Goal: Task Accomplishment & Management: Manage account settings

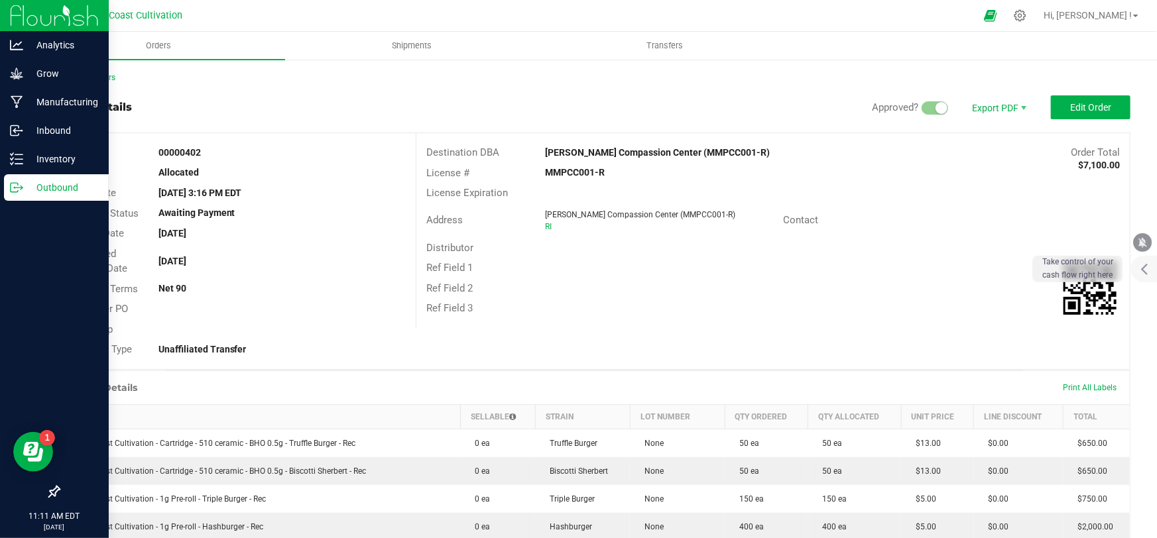
click at [49, 192] on p "Outbound" at bounding box center [63, 188] width 80 height 16
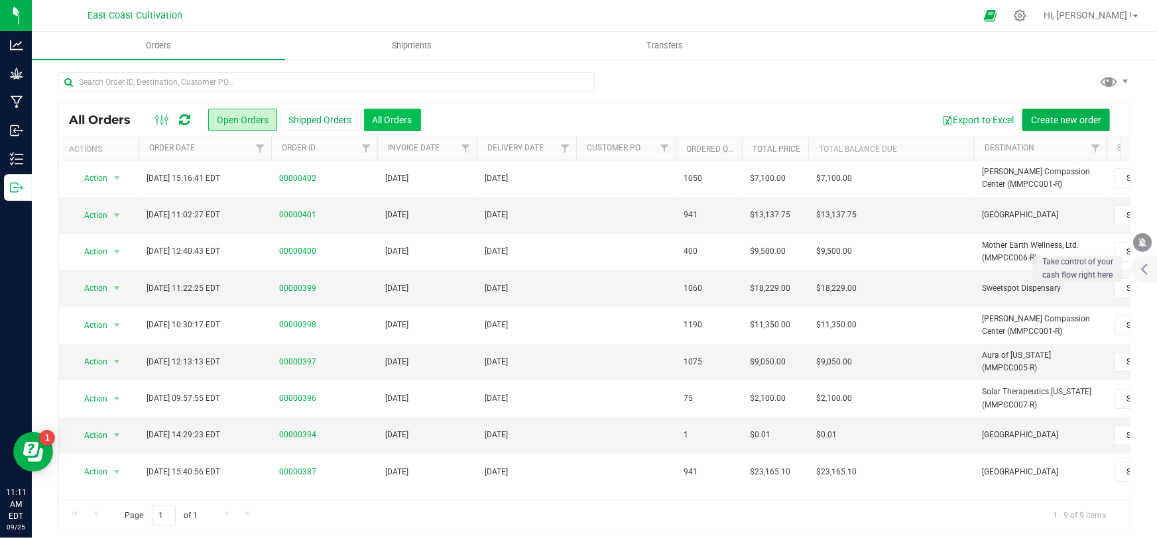
click at [376, 115] on button "All Orders" at bounding box center [392, 120] width 57 height 23
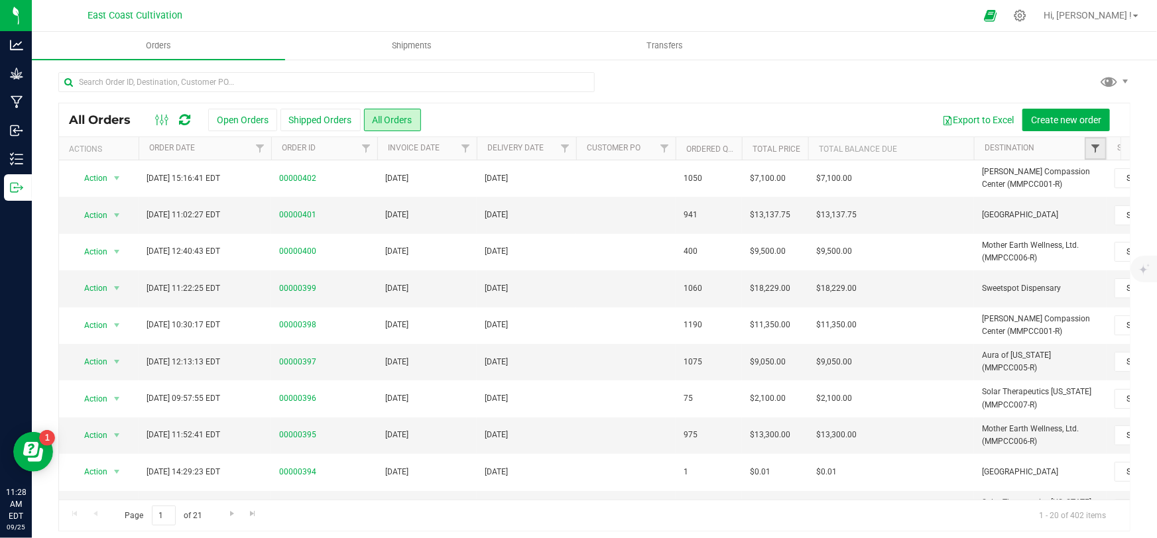
click at [1096, 150] on span "Filter" at bounding box center [1095, 148] width 11 height 11
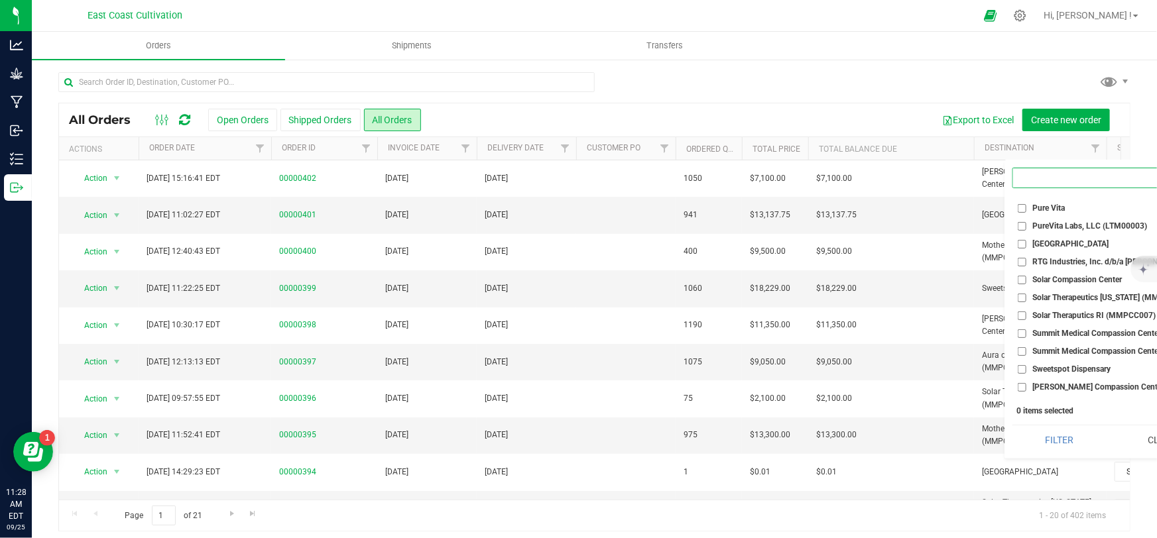
scroll to position [425, 0]
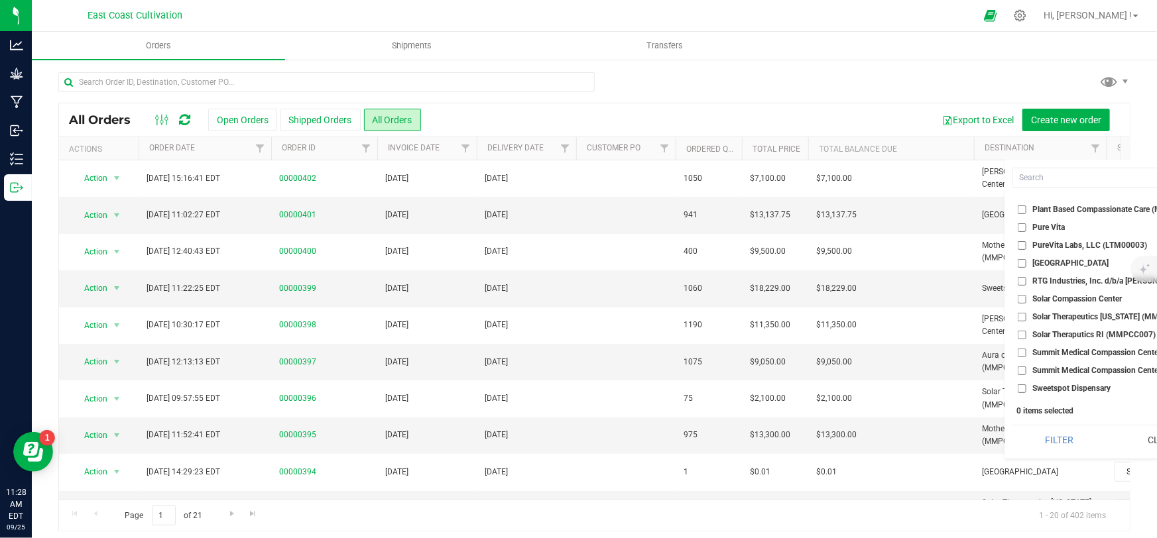
click at [1021, 261] on input "[GEOGRAPHIC_DATA]" at bounding box center [1021, 263] width 9 height 9
checkbox input "true"
click at [1054, 437] on button "Filter" at bounding box center [1058, 440] width 93 height 29
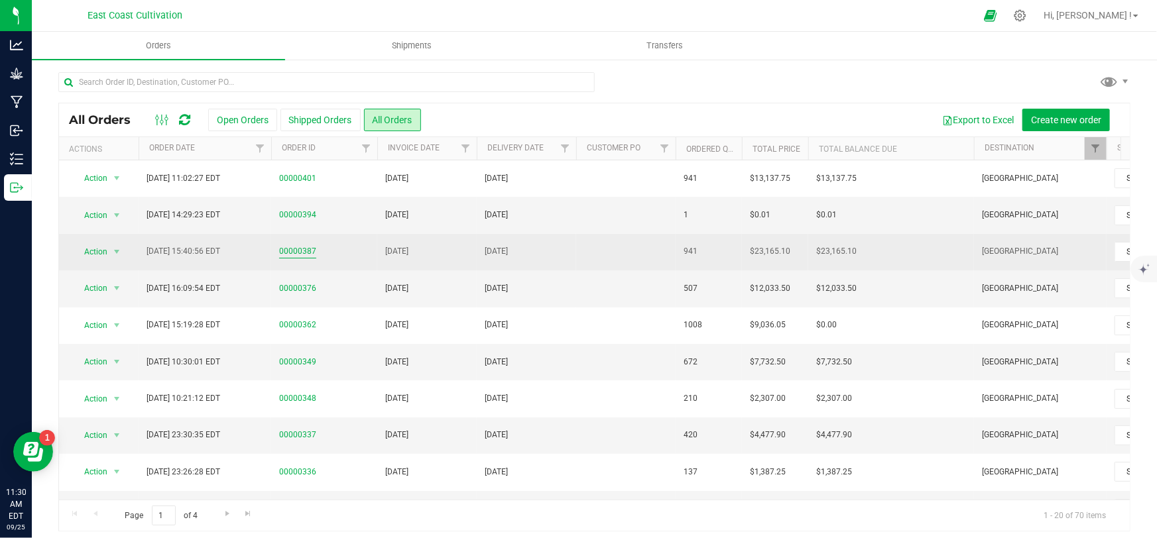
click at [302, 250] on link "00000387" at bounding box center [297, 251] width 37 height 13
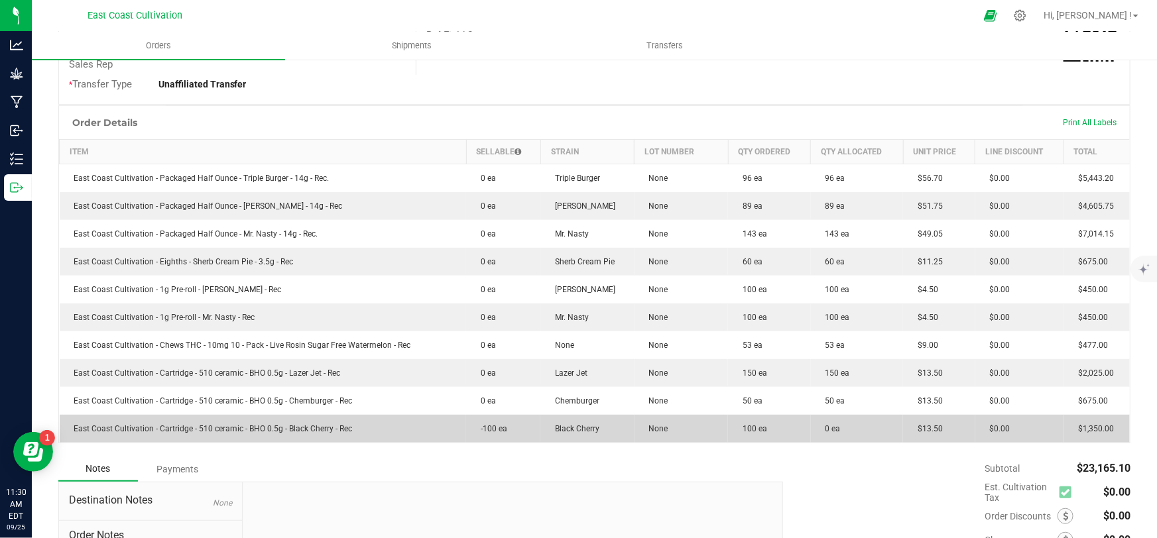
scroll to position [400, 0]
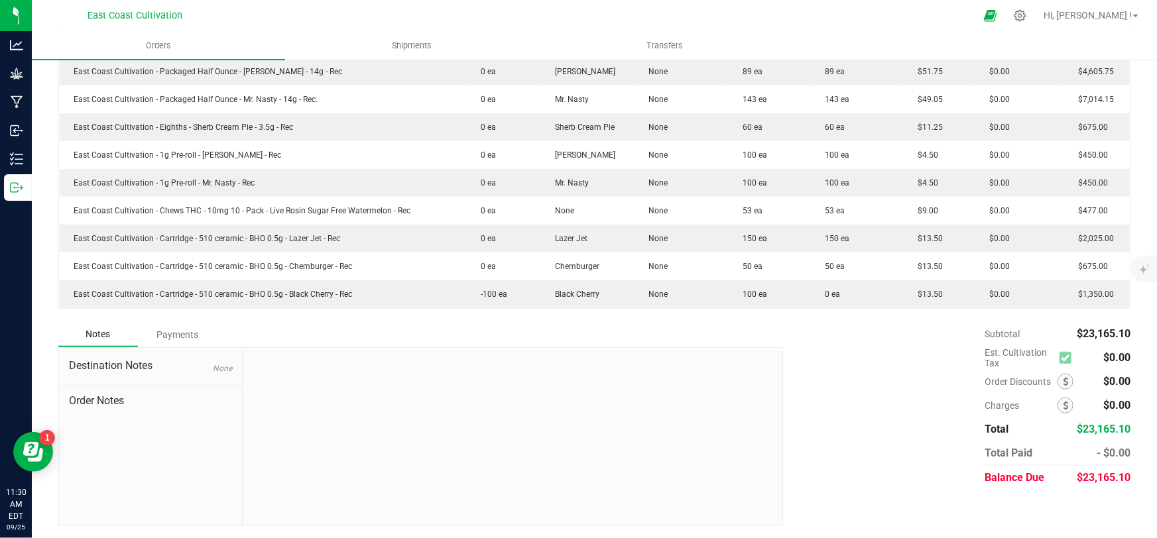
click at [184, 331] on div "Payments" at bounding box center [178, 335] width 80 height 24
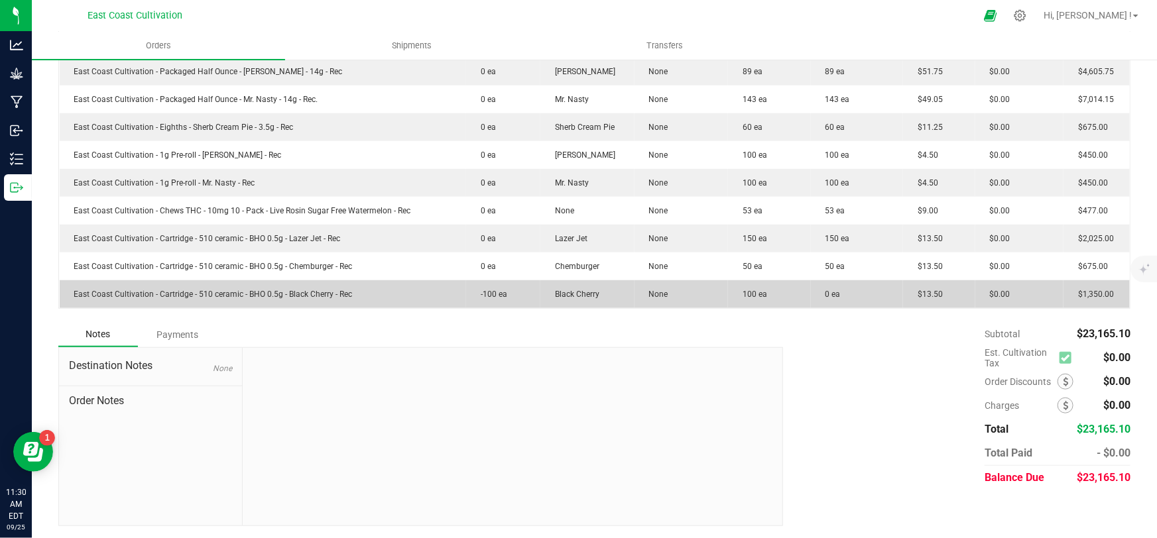
scroll to position [364, 0]
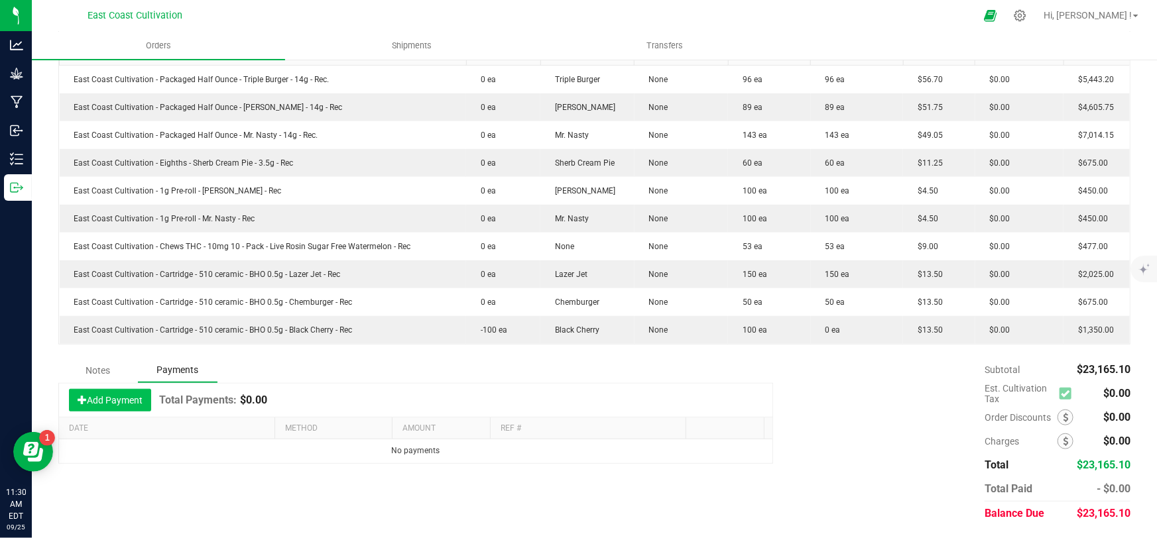
click at [124, 397] on button "Add Payment" at bounding box center [110, 400] width 82 height 23
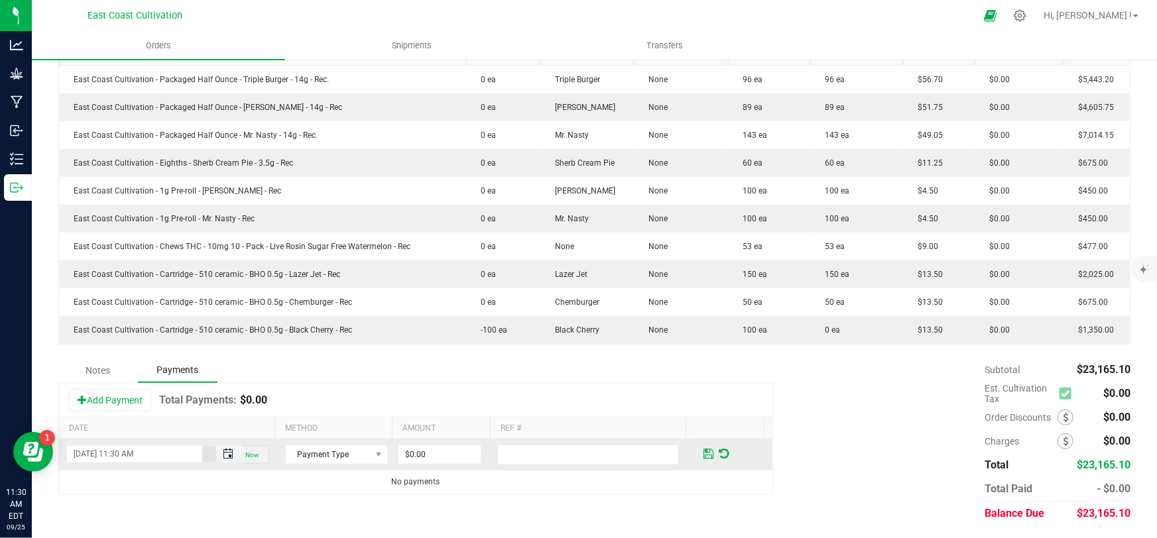
click at [227, 453] on span "Toggle popup" at bounding box center [228, 454] width 11 height 11
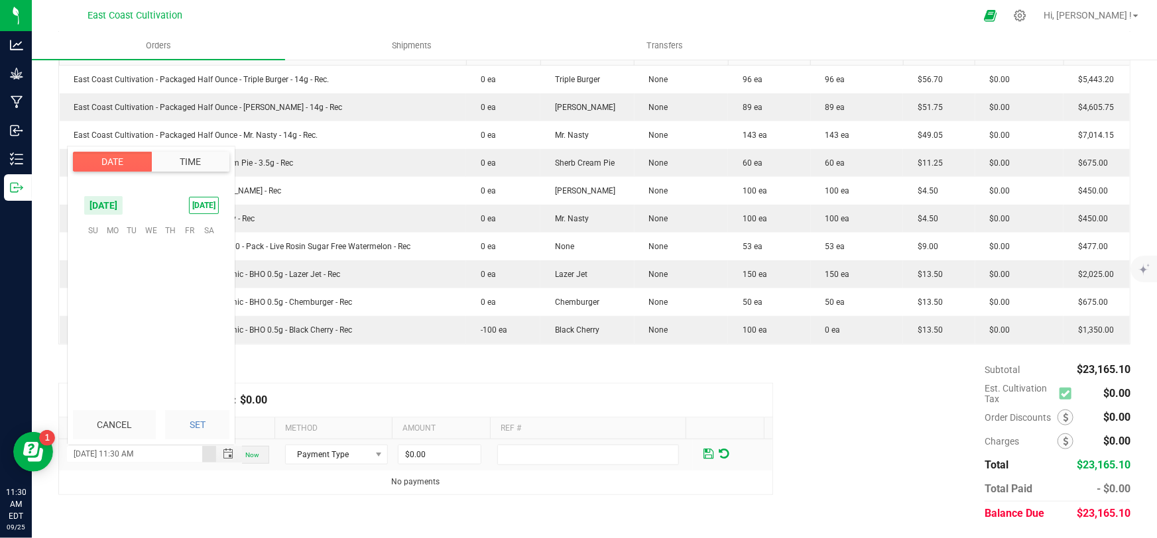
scroll to position [540, 0]
click at [112, 312] on span "22" at bounding box center [112, 313] width 19 height 21
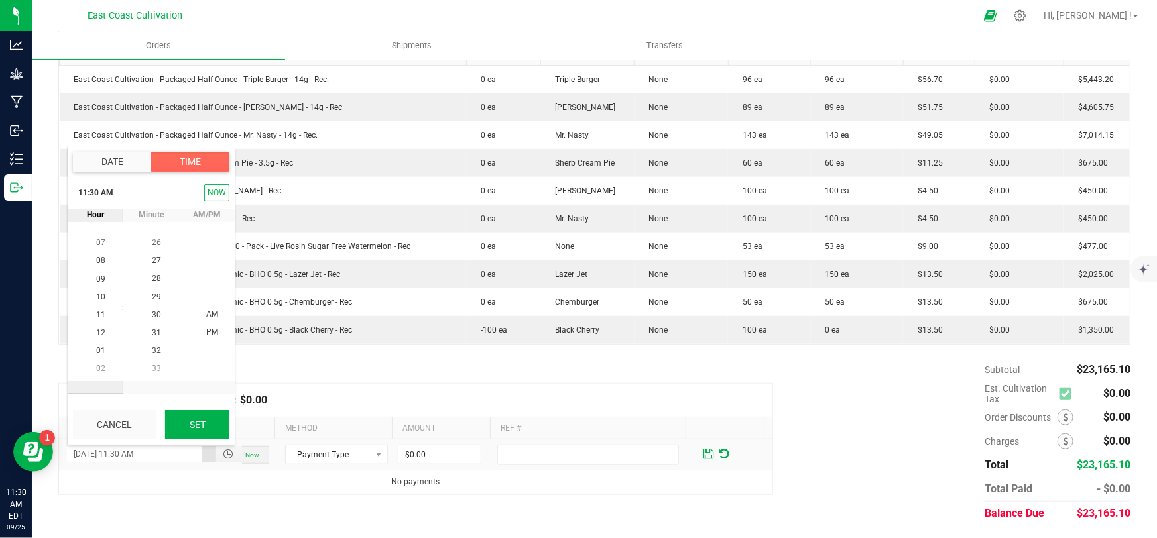
click at [212, 426] on button "Set" at bounding box center [197, 424] width 64 height 29
type input "[DATE] 11:30 AM"
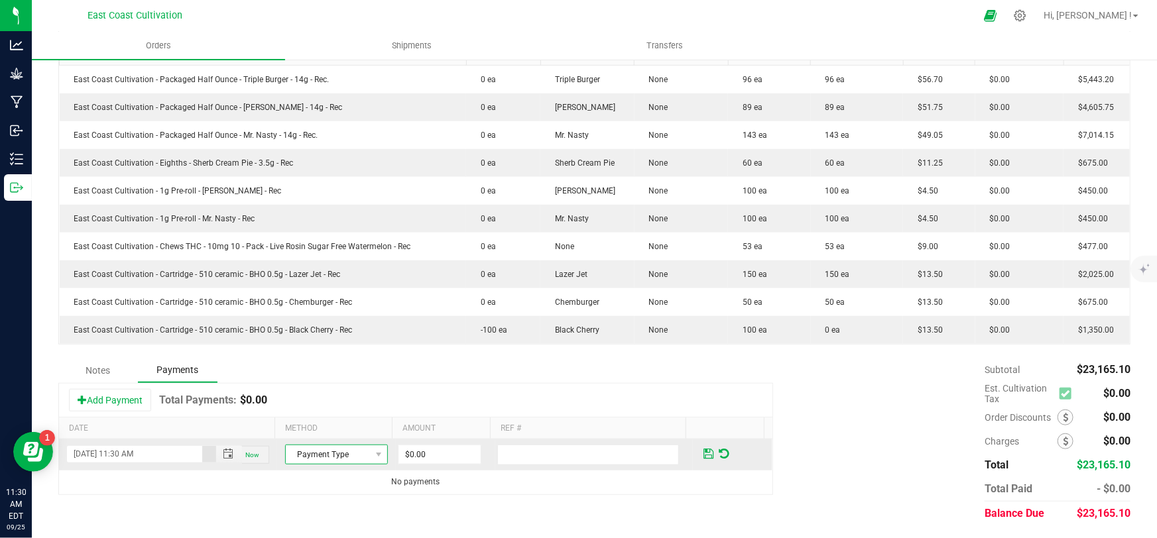
click at [305, 450] on span "Payment Type" at bounding box center [328, 454] width 85 height 19
click at [310, 511] on li "Check" at bounding box center [330, 509] width 99 height 19
click at [431, 450] on input "0" at bounding box center [439, 454] width 82 height 19
type input "$23,165.10"
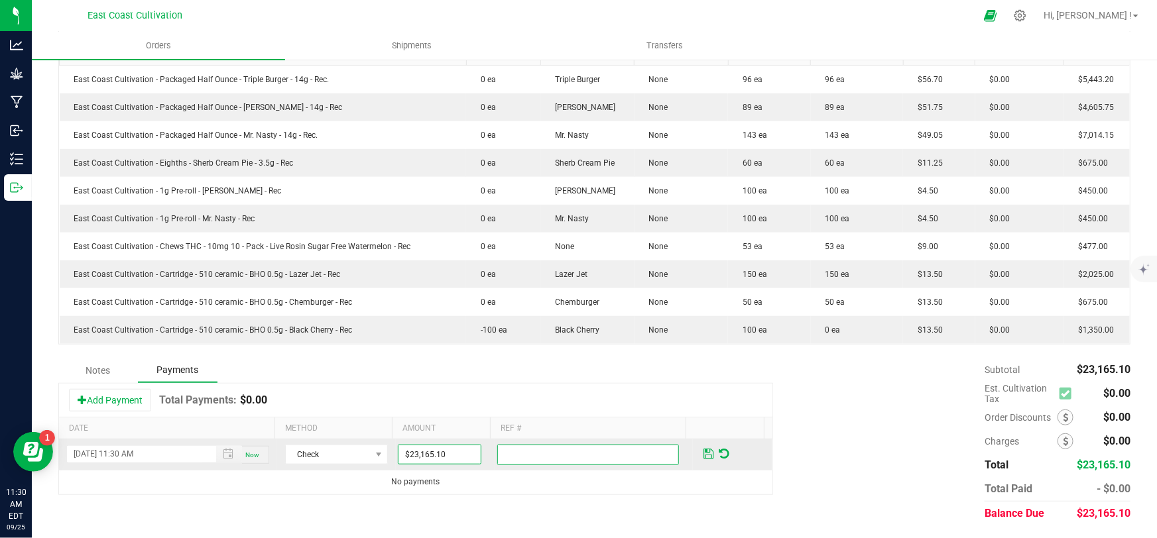
click at [557, 452] on input "text" at bounding box center [588, 455] width 182 height 21
type input "4812"
click at [703, 453] on span at bounding box center [708, 454] width 10 height 12
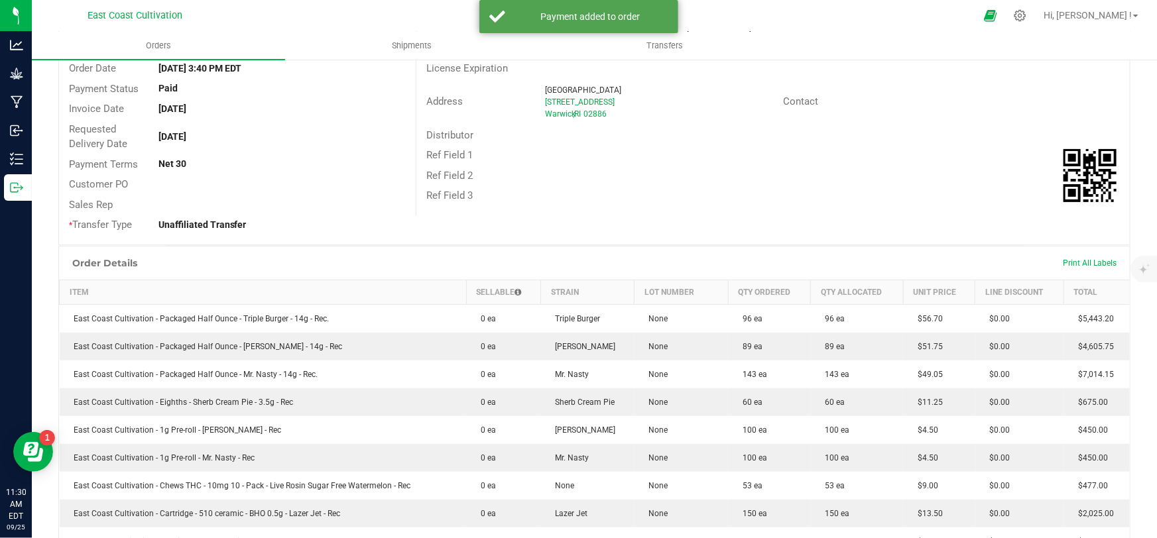
scroll to position [0, 0]
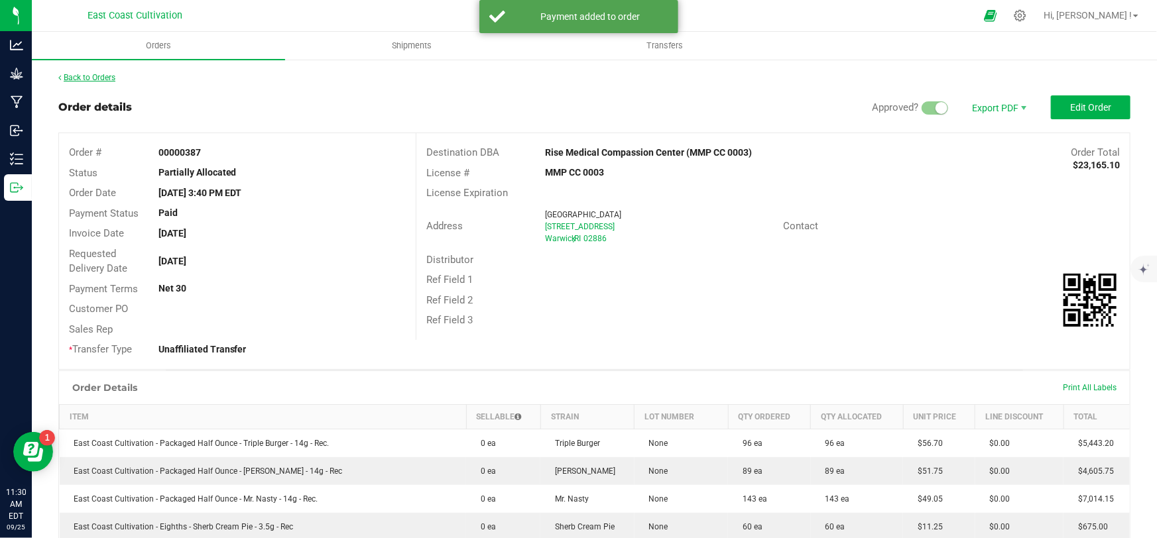
click at [95, 76] on link "Back to Orders" at bounding box center [86, 77] width 57 height 9
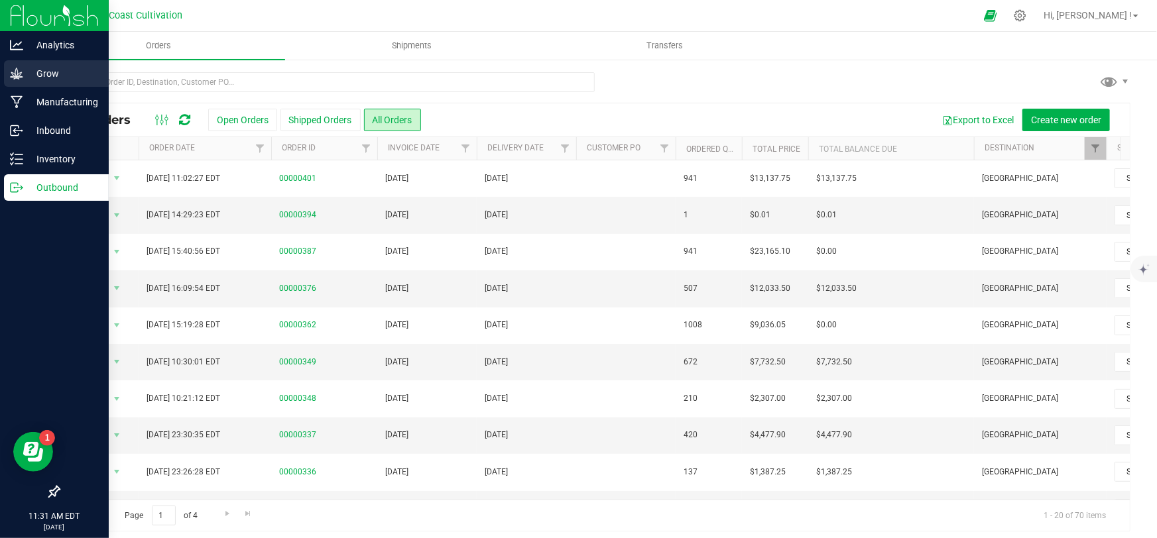
click at [42, 77] on p "Grow" at bounding box center [63, 74] width 80 height 16
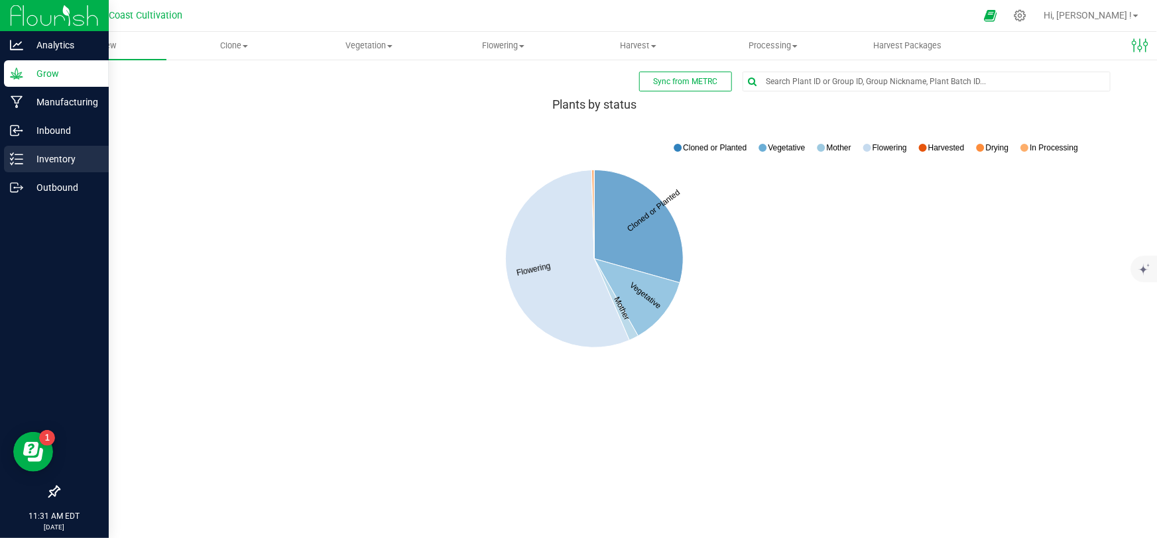
click at [53, 161] on p "Inventory" at bounding box center [63, 159] width 80 height 16
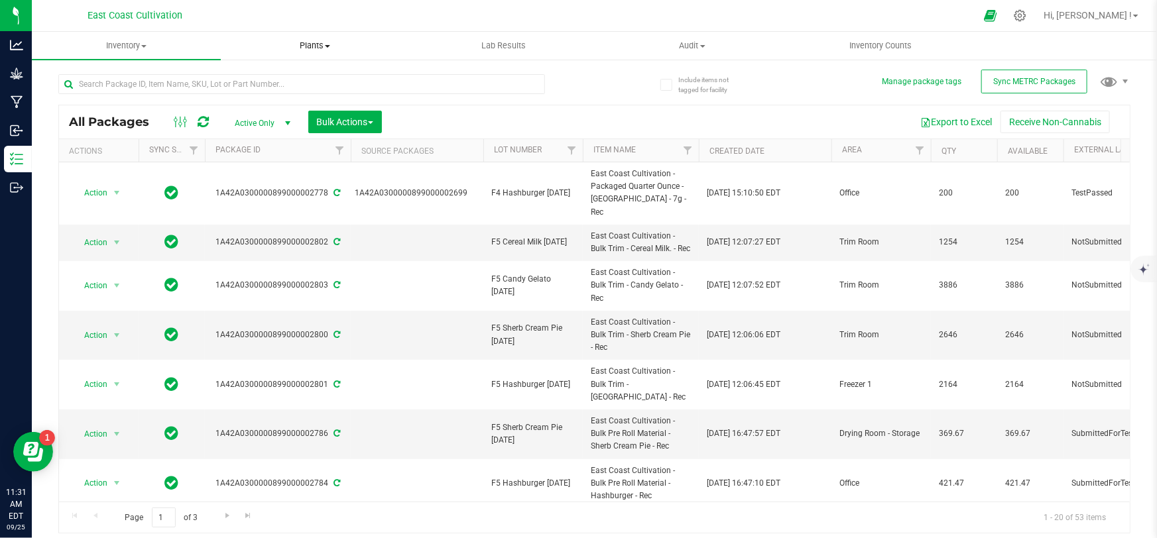
click at [307, 43] on span "Plants" at bounding box center [315, 46] width 188 height 12
click at [272, 78] on span "All plants" at bounding box center [259, 79] width 76 height 11
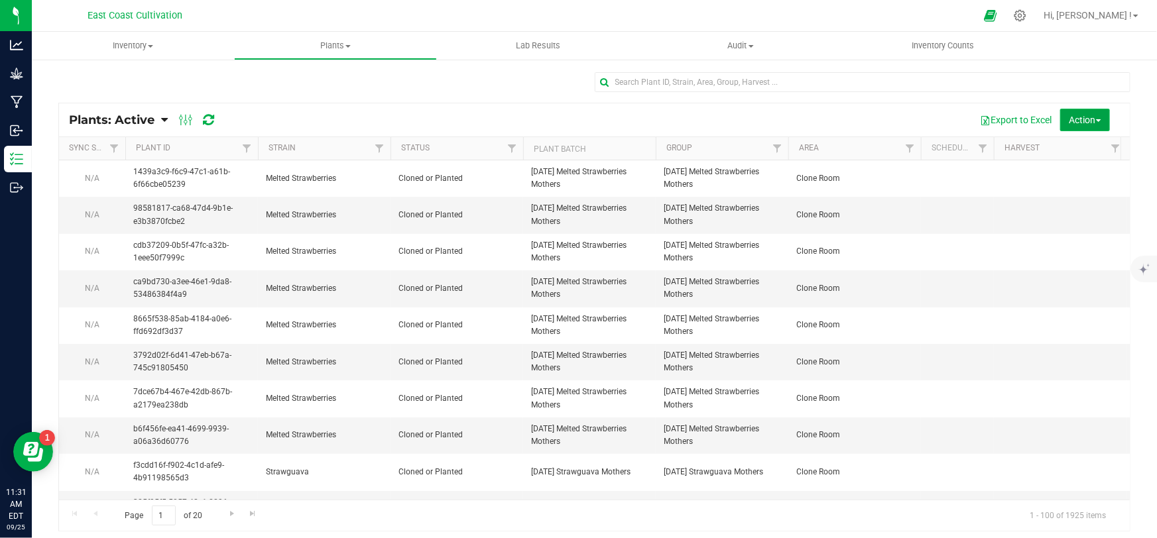
click at [1069, 121] on span "Action" at bounding box center [1085, 120] width 32 height 11
click at [1054, 146] on span "Destroy plants" at bounding box center [1055, 150] width 56 height 11
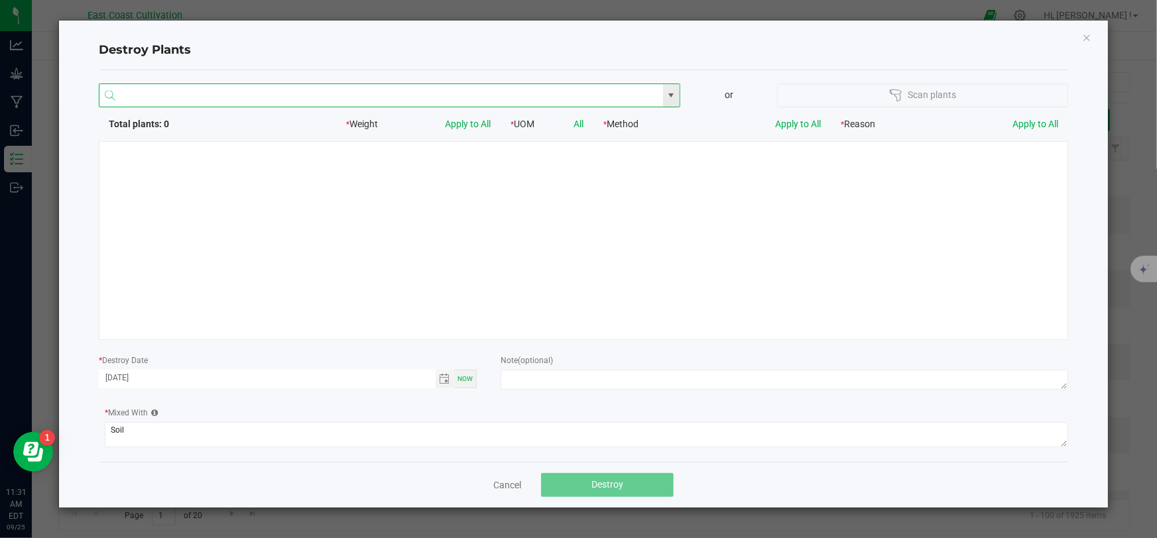
click at [308, 99] on input "NO DATA FOUND" at bounding box center [380, 96] width 563 height 24
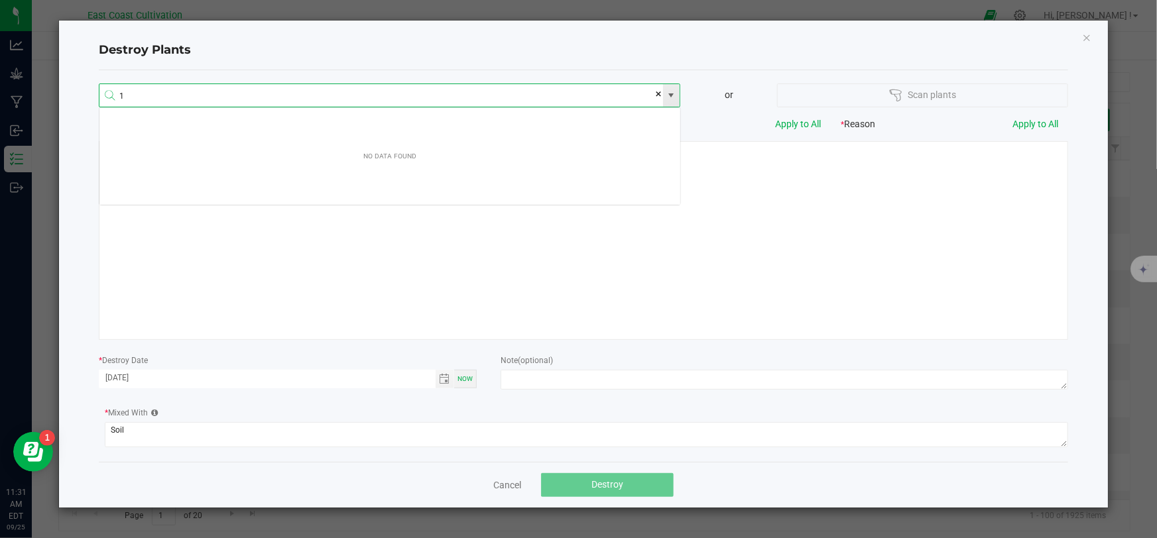
scroll to position [23, 582]
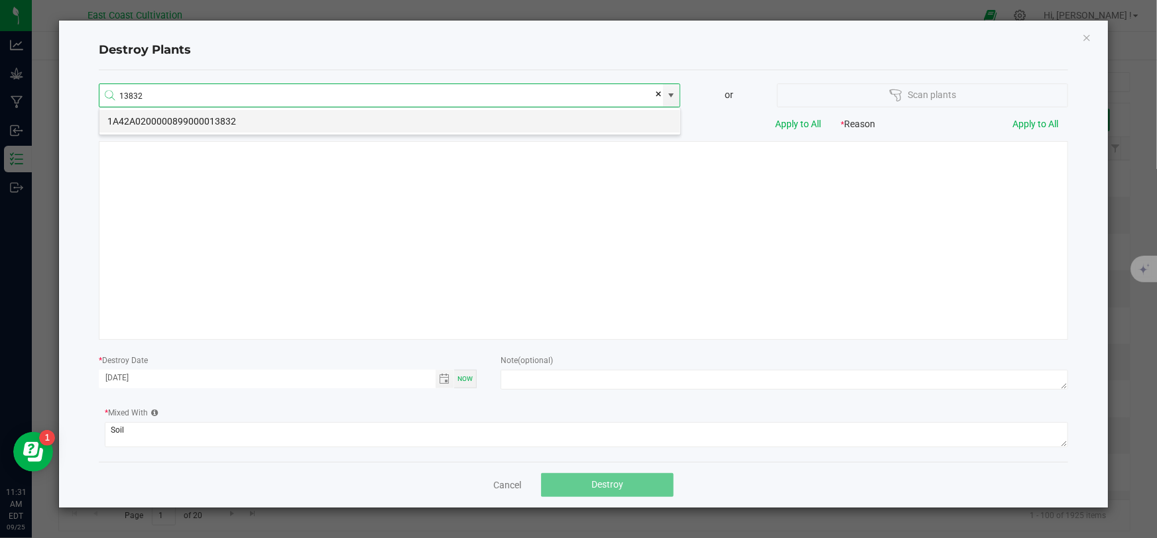
click at [212, 119] on li "1A42A0200000899000013832" at bounding box center [389, 121] width 581 height 23
type input "1A42A0200000899000013832"
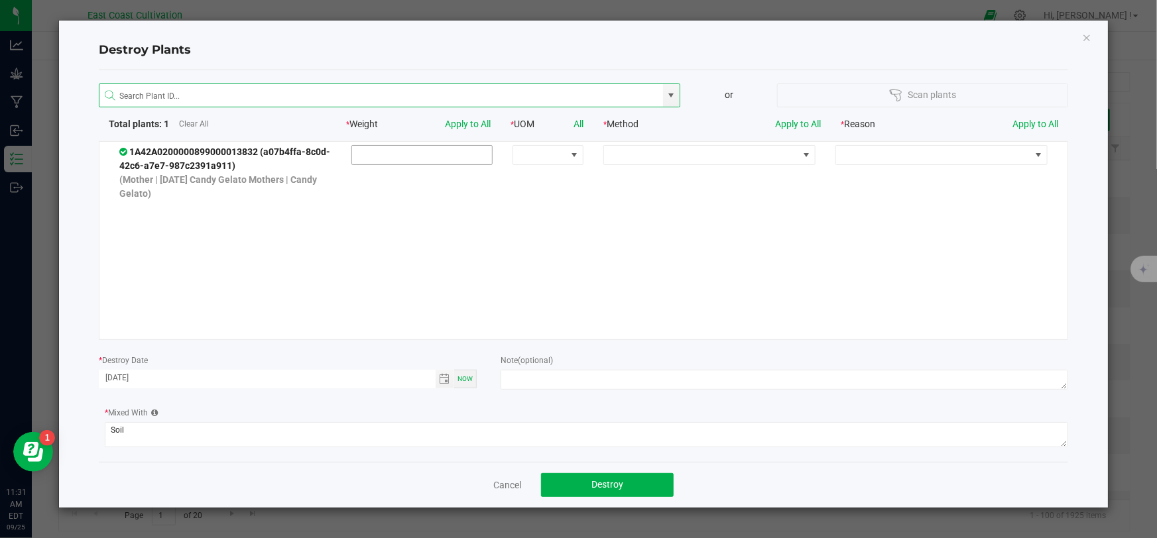
click at [416, 149] on input at bounding box center [422, 155] width 140 height 19
type input "4.1000"
click at [330, 101] on input at bounding box center [380, 96] width 563 height 24
click at [235, 123] on li "1A42A0200000899000013833" at bounding box center [389, 121] width 581 height 23
type input "1A42A0200000899000013833"
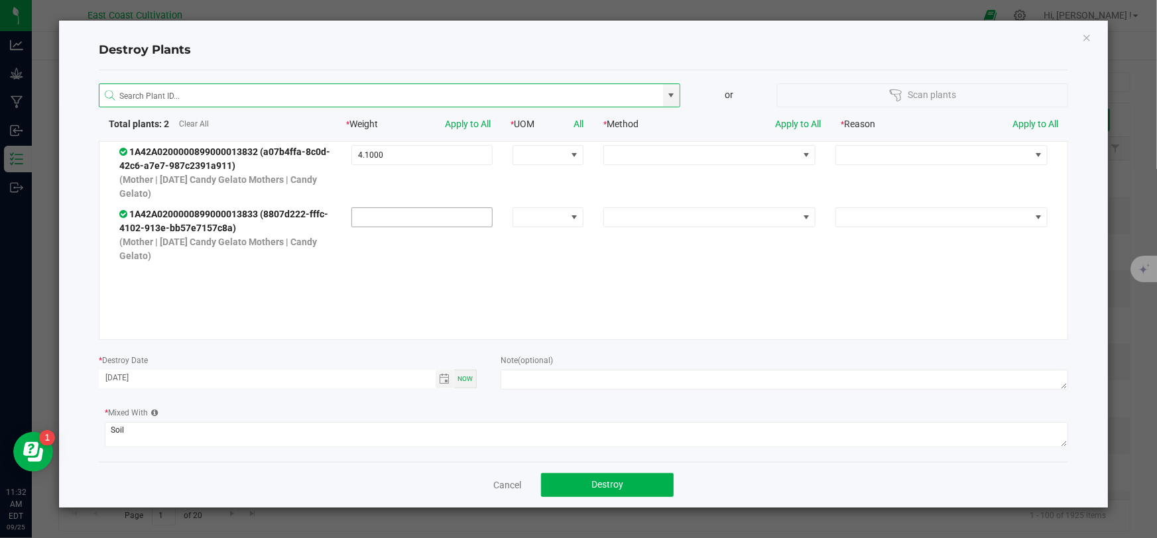
click at [383, 209] on input at bounding box center [422, 217] width 140 height 19
type input "5.1000"
click at [346, 99] on input at bounding box center [380, 96] width 563 height 24
click at [226, 120] on li "1A42A0200000899000014985" at bounding box center [389, 121] width 581 height 23
type input "1A42A0200000899000014985"
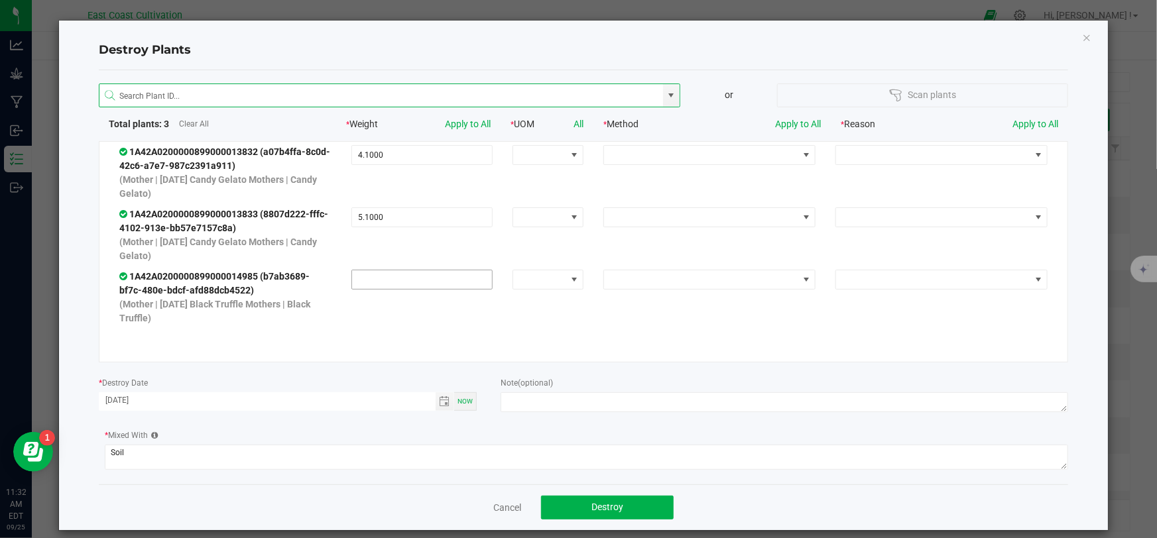
click at [423, 275] on input at bounding box center [422, 279] width 140 height 19
type input "1.7000"
click at [192, 94] on input at bounding box center [380, 96] width 563 height 24
click at [225, 125] on li "1A42A0200000899000013847" at bounding box center [386, 121] width 575 height 23
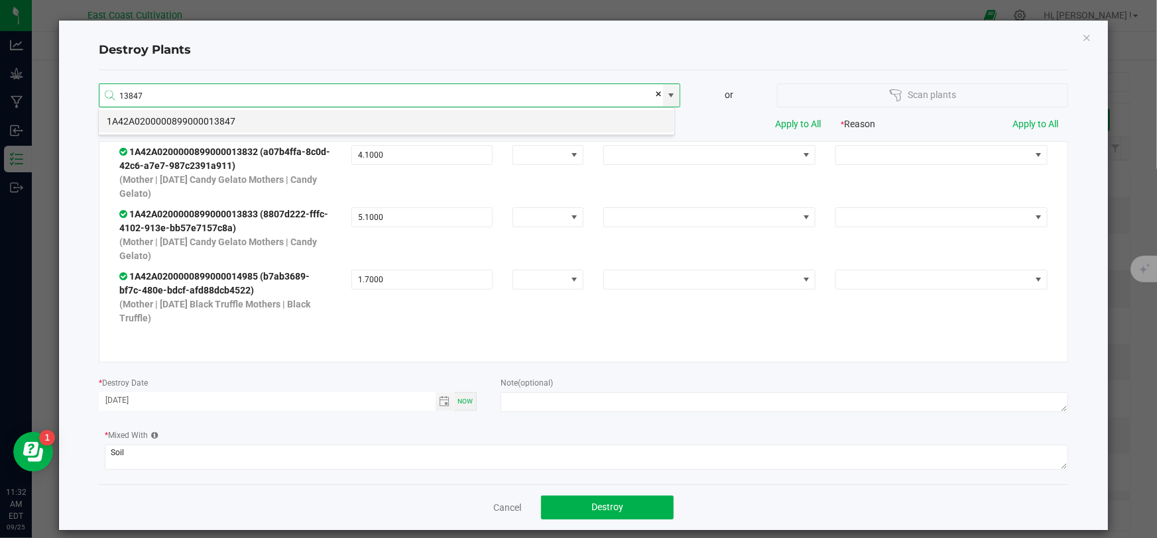
type input "1A42A0200000899000013847"
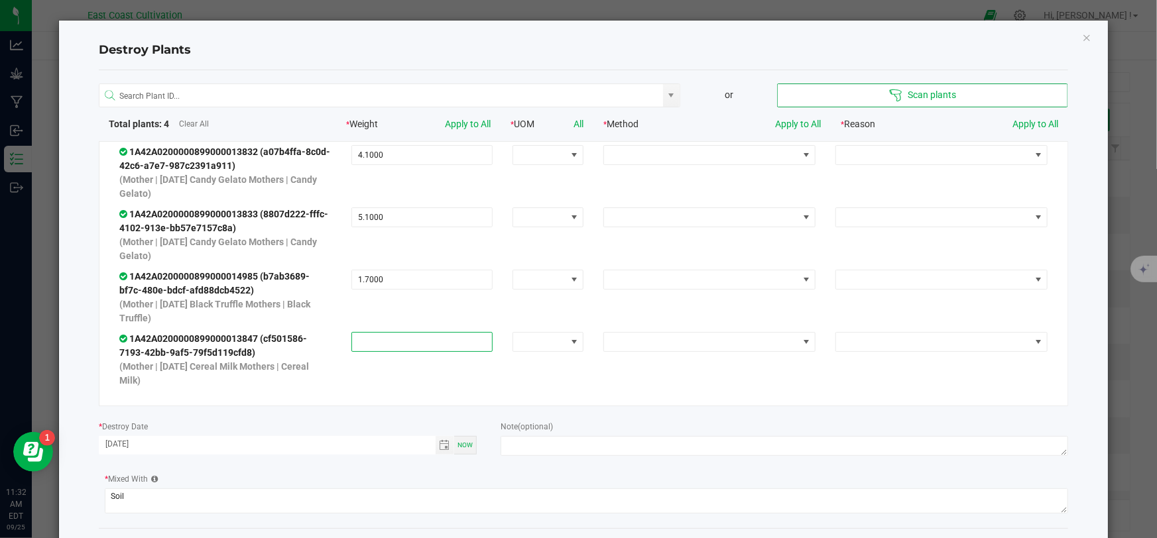
click at [378, 345] on input at bounding box center [422, 342] width 140 height 19
type input "4.2000"
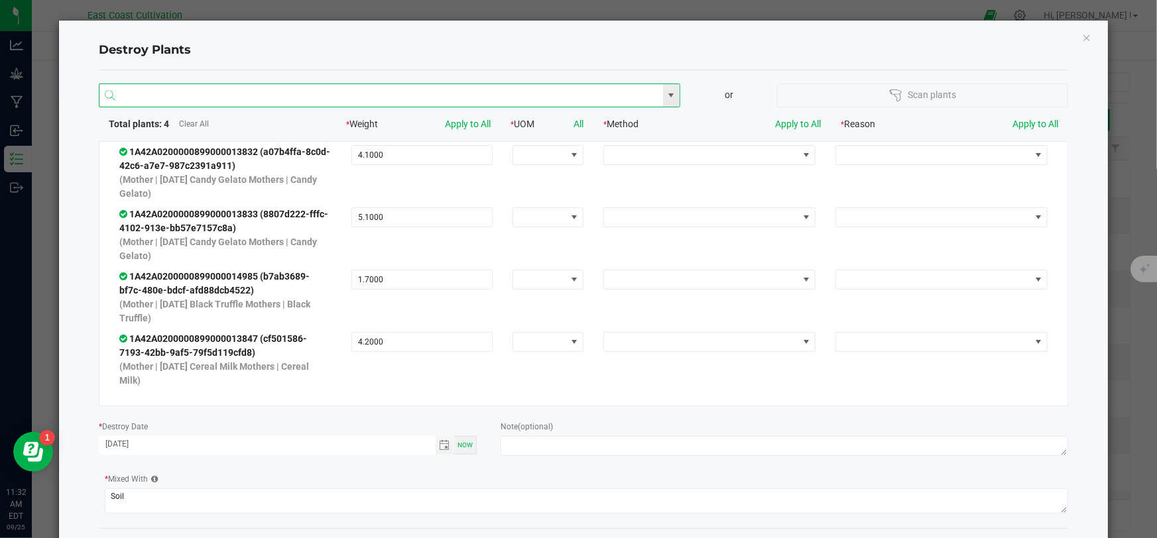
click at [171, 99] on input at bounding box center [380, 96] width 563 height 24
click at [221, 123] on li "1A42A0200000899000013846" at bounding box center [386, 121] width 575 height 23
type input "1A42A0200000899000013846"
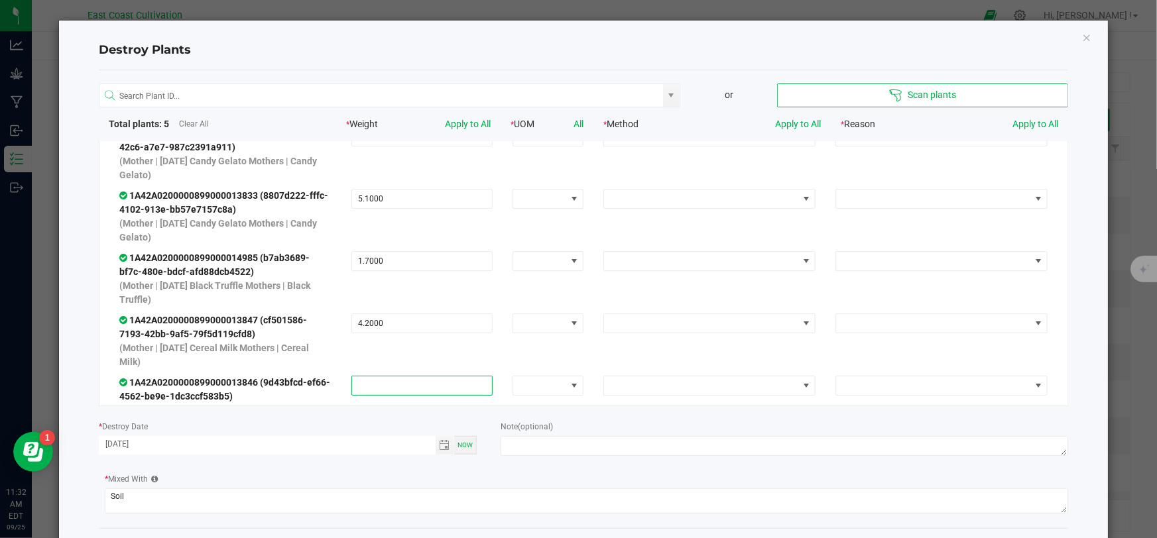
click at [386, 379] on input at bounding box center [422, 386] width 140 height 19
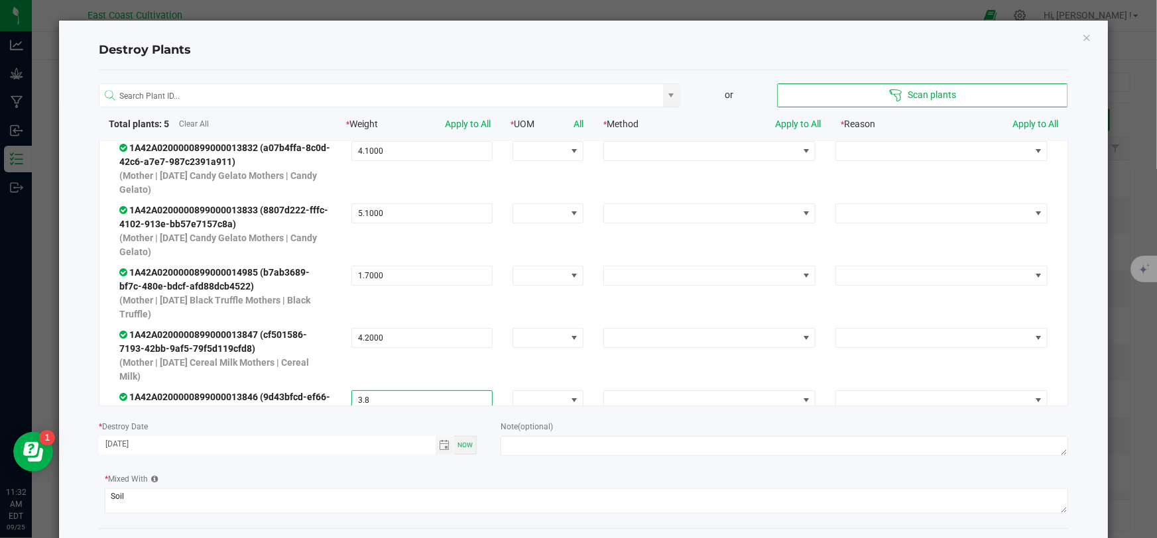
scroll to position [0, 0]
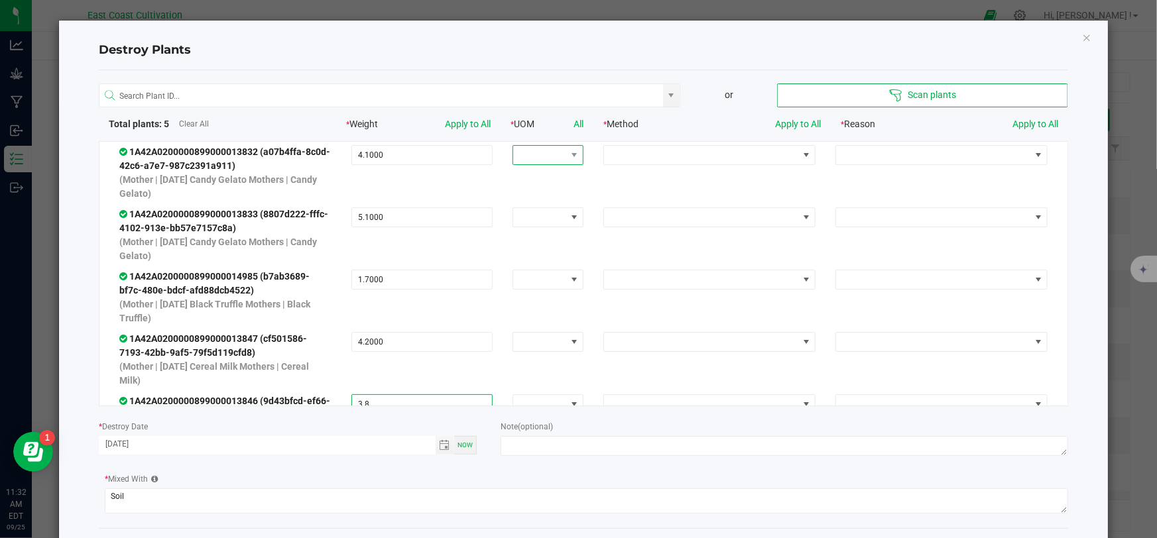
type input "3.8000"
click at [543, 158] on span at bounding box center [539, 155] width 53 height 19
click at [527, 288] on li "lb" at bounding box center [540, 289] width 68 height 23
click at [574, 119] on link "All" at bounding box center [578, 124] width 10 height 11
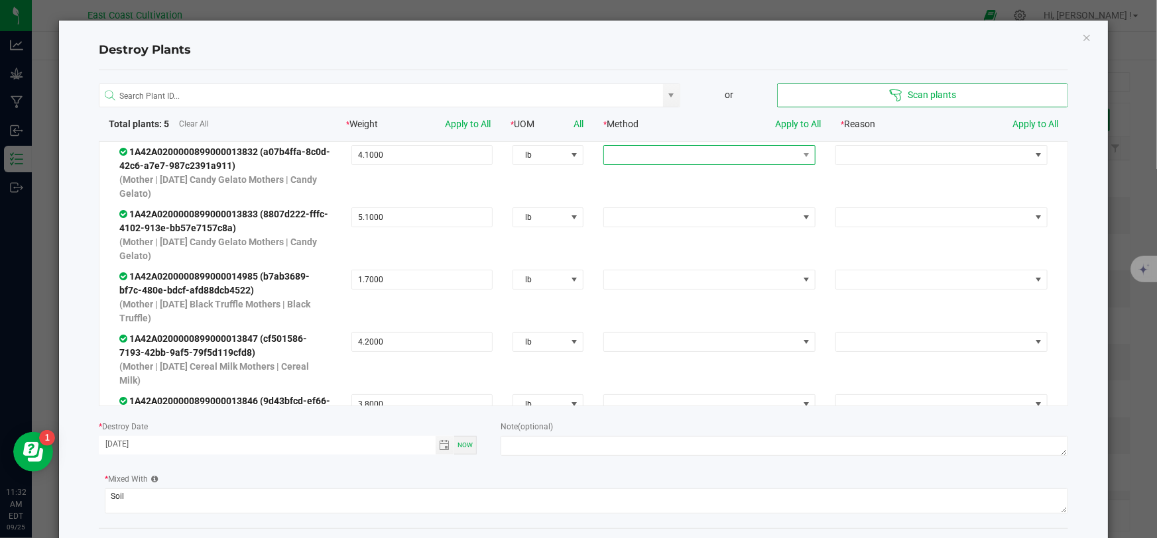
click at [668, 156] on span at bounding box center [701, 155] width 194 height 19
click at [680, 174] on li "Combining with non-compostable material" at bounding box center [698, 179] width 207 height 23
click at [798, 121] on link "Apply to All" at bounding box center [798, 124] width 46 height 11
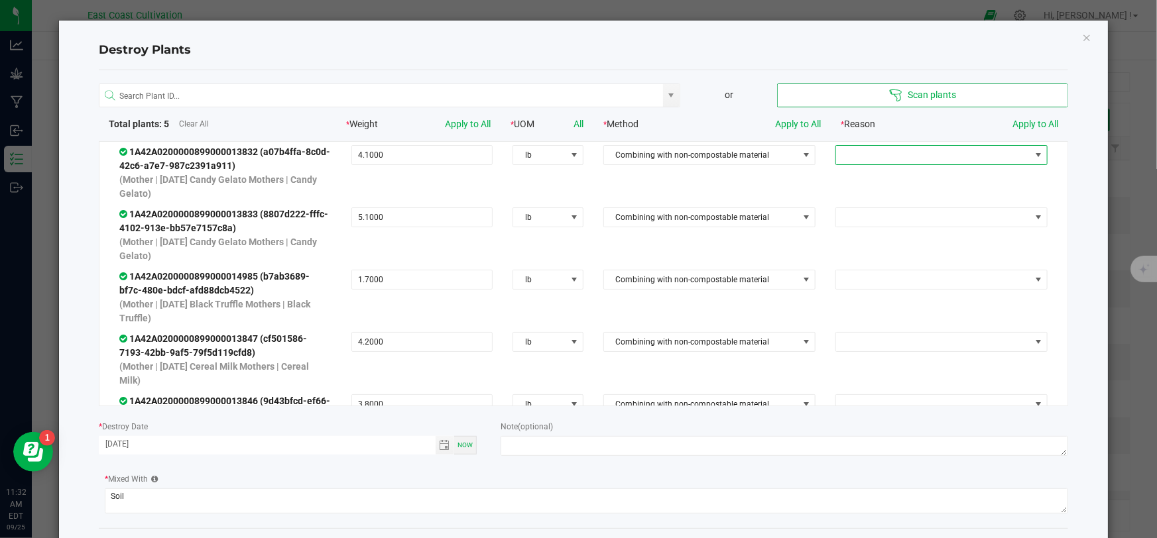
click at [860, 150] on span at bounding box center [933, 155] width 194 height 19
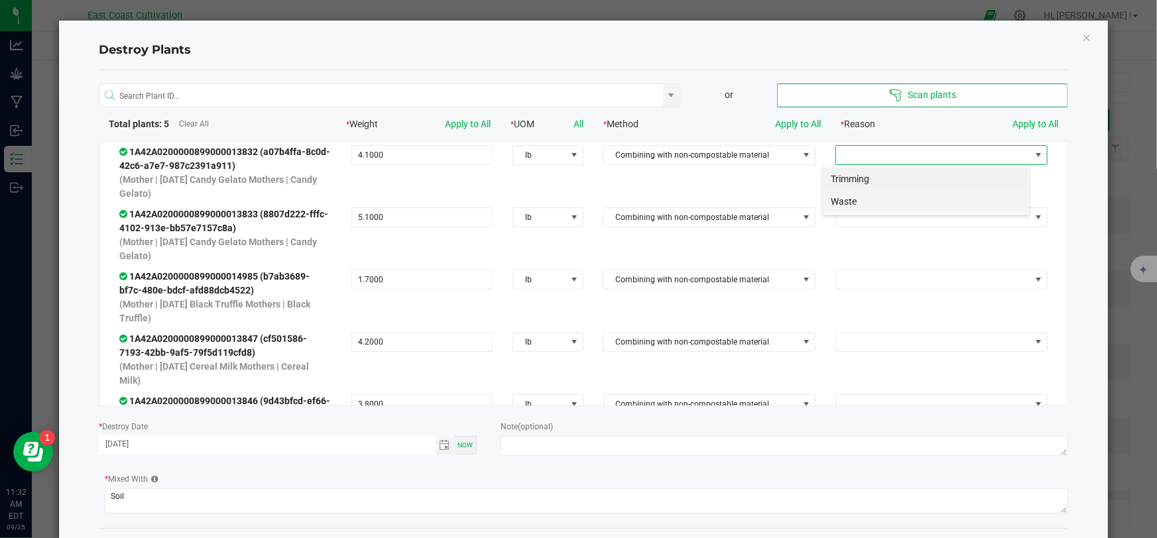
click at [856, 203] on li "Waste" at bounding box center [926, 201] width 207 height 23
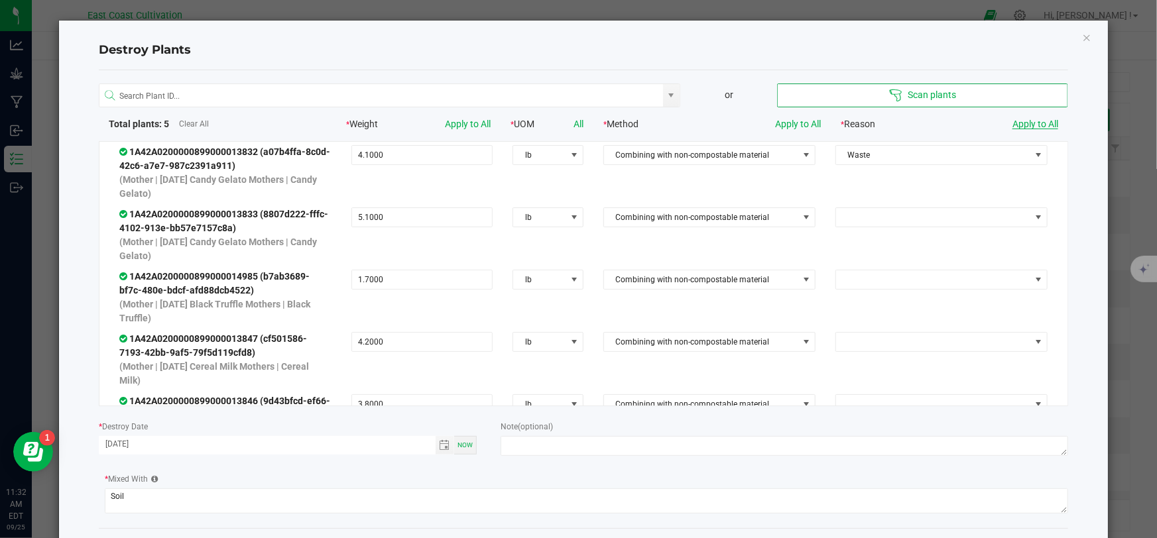
click at [1014, 124] on link "Apply to All" at bounding box center [1035, 124] width 46 height 11
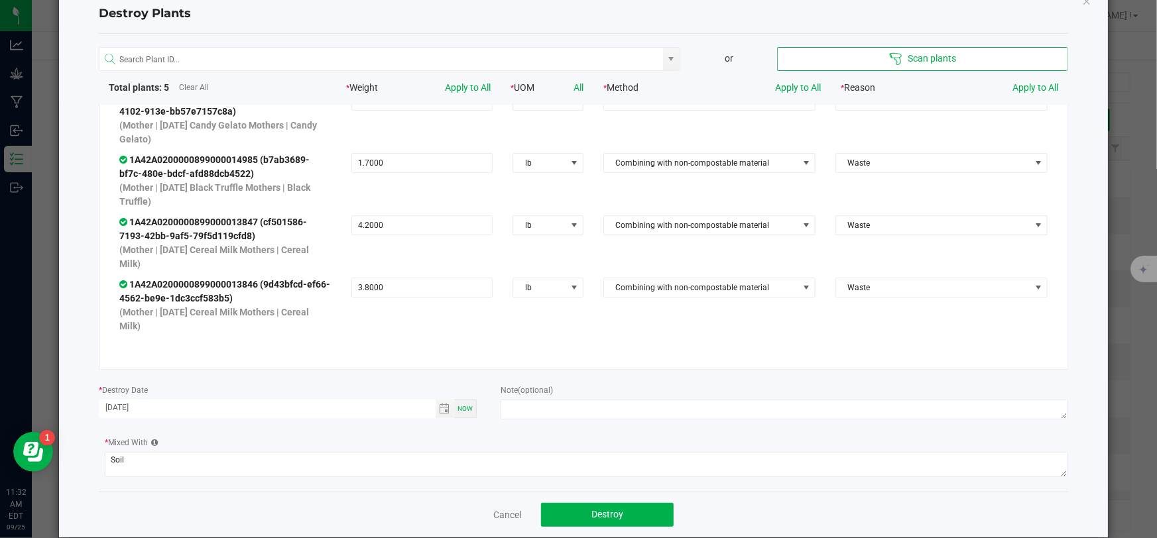
scroll to position [57, 0]
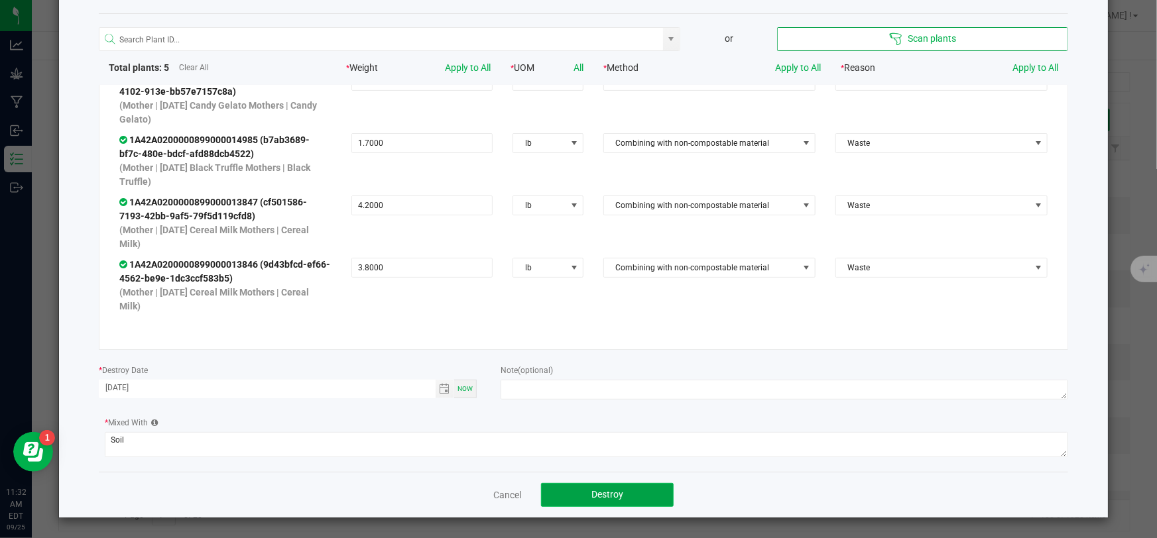
click at [598, 493] on span "Destroy" at bounding box center [607, 494] width 32 height 11
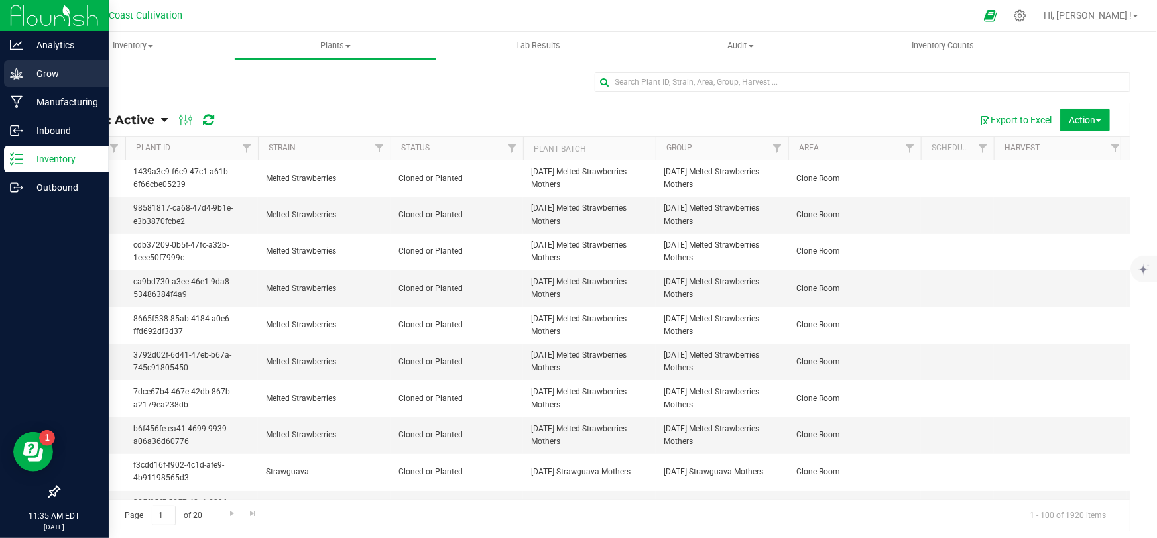
click at [21, 72] on icon at bounding box center [16, 73] width 13 height 11
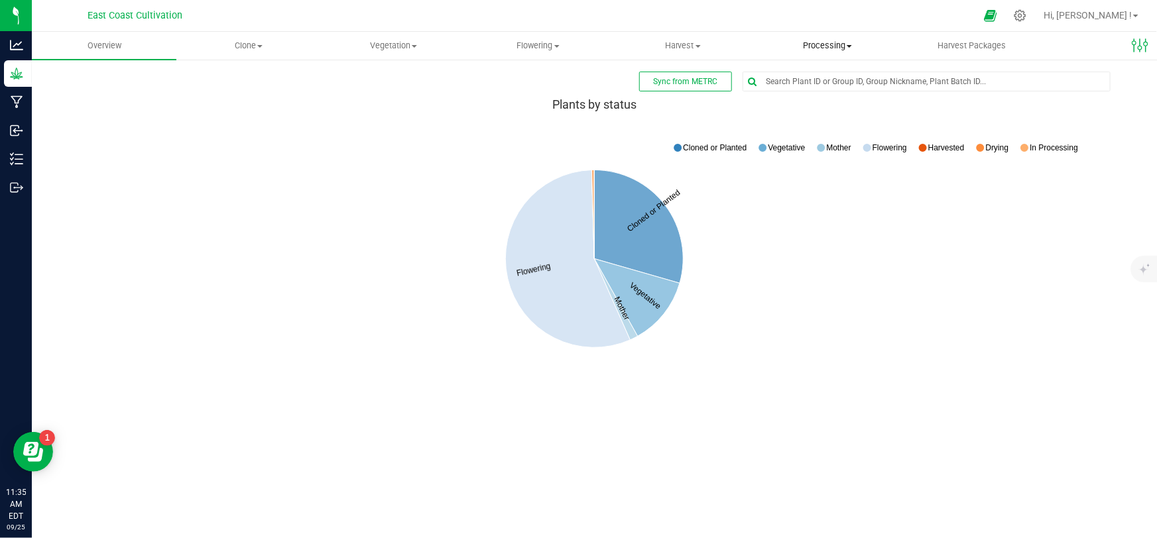
click at [815, 45] on span "Processing" at bounding box center [827, 46] width 143 height 12
click at [809, 91] on span "Processing harvests" at bounding box center [816, 95] width 123 height 11
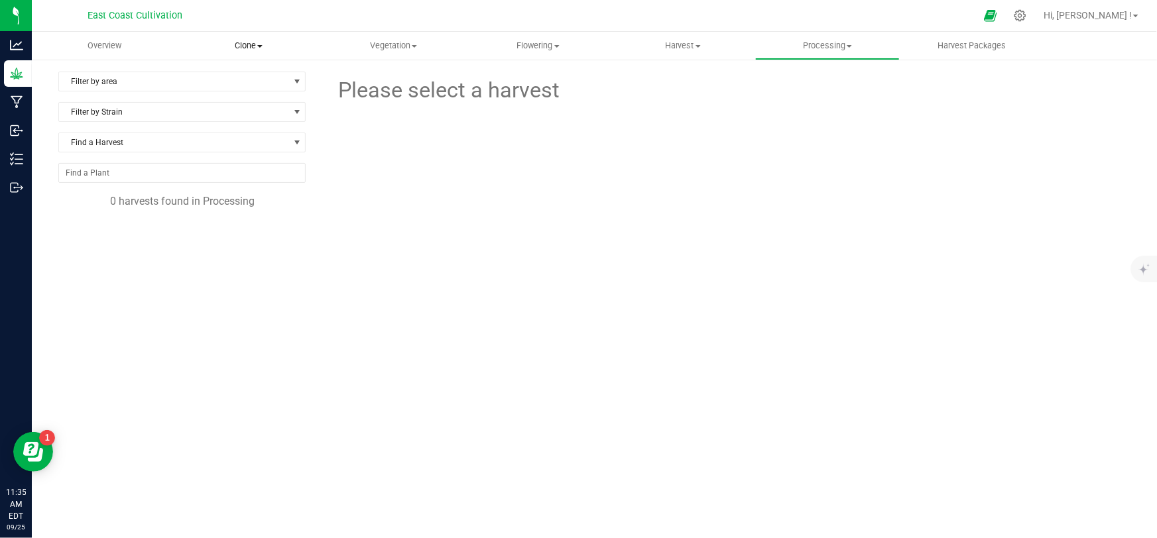
click at [253, 47] on span "Clone" at bounding box center [248, 46] width 143 height 12
click at [232, 92] on span "Cloning groups" at bounding box center [226, 95] width 100 height 11
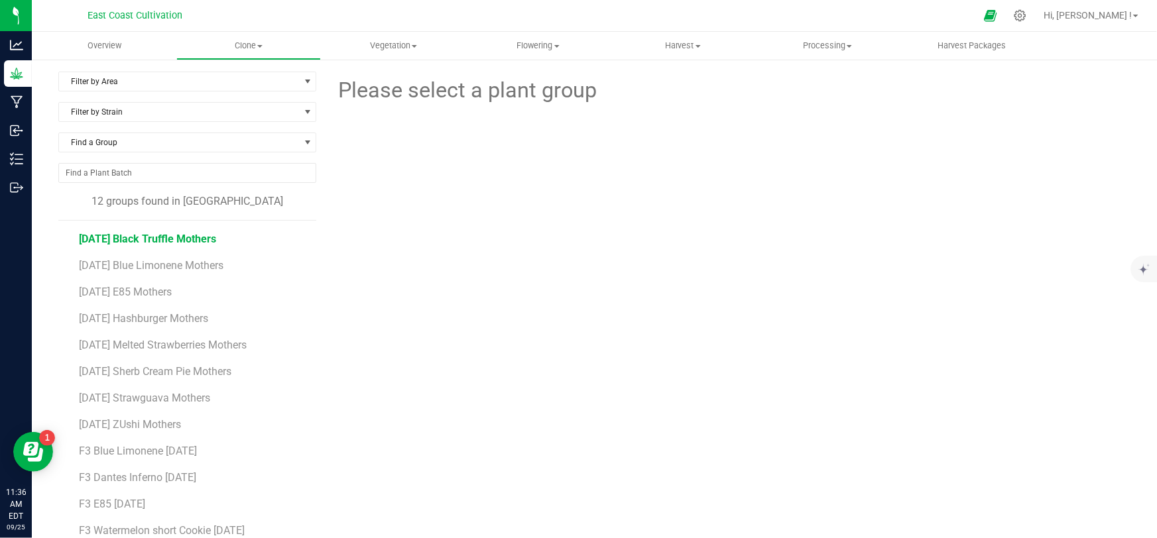
click at [152, 236] on span "[DATE] Black Truffle Mothers" at bounding box center [147, 239] width 137 height 13
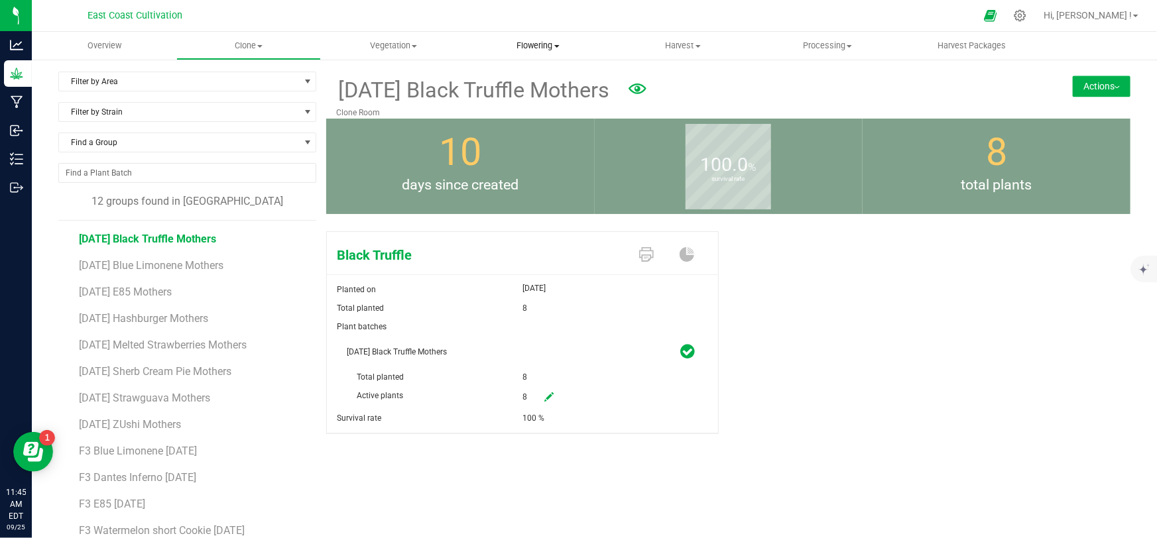
click at [534, 48] on span "Flowering" at bounding box center [538, 46] width 143 height 12
click at [531, 91] on span "Flowering groups" at bounding box center [521, 95] width 110 height 11
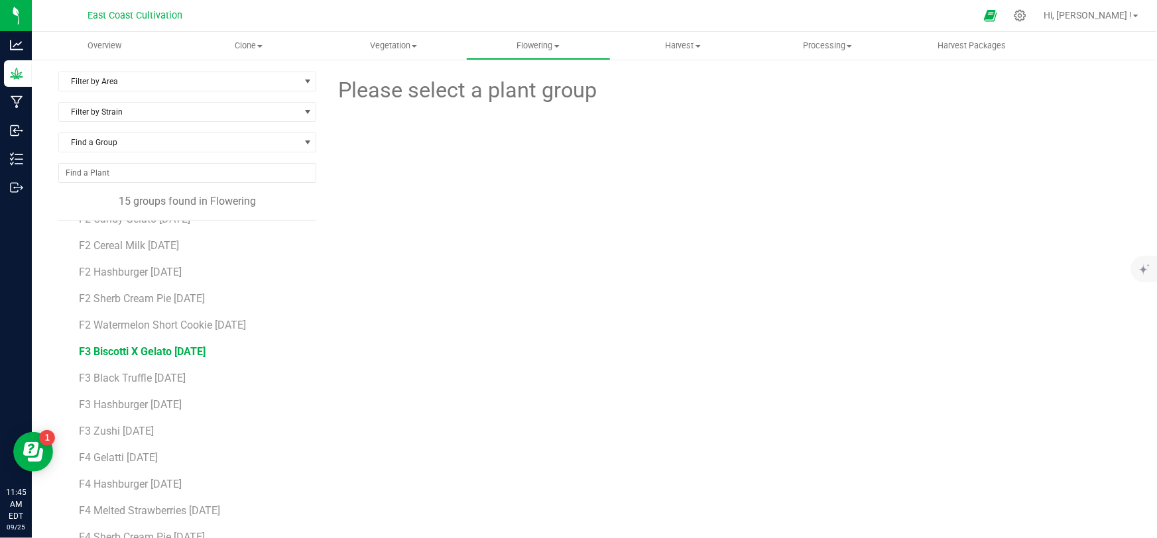
scroll to position [76, 0]
click at [137, 378] on span "F3 Black Truffle [DATE]" at bounding box center [133, 375] width 109 height 13
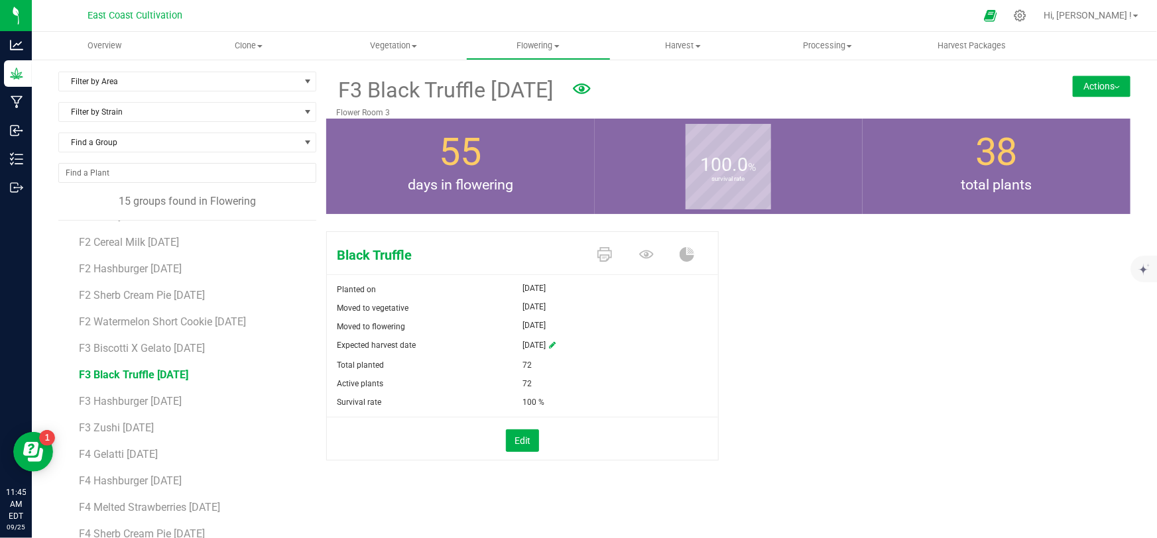
click at [1076, 86] on button "Actions" at bounding box center [1102, 86] width 58 height 21
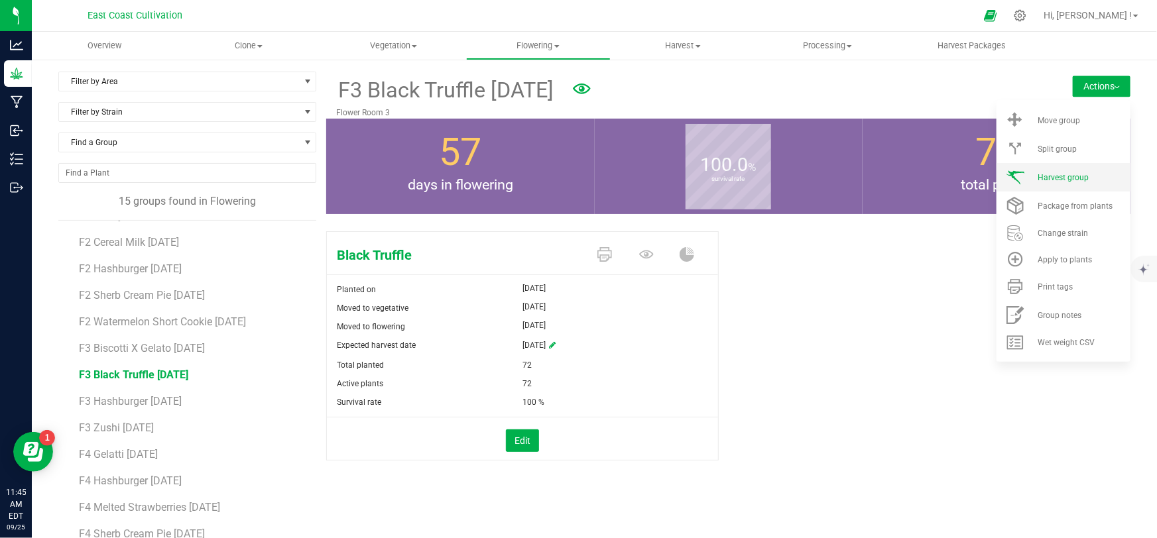
click at [1059, 179] on span "Harvest group" at bounding box center [1062, 177] width 51 height 9
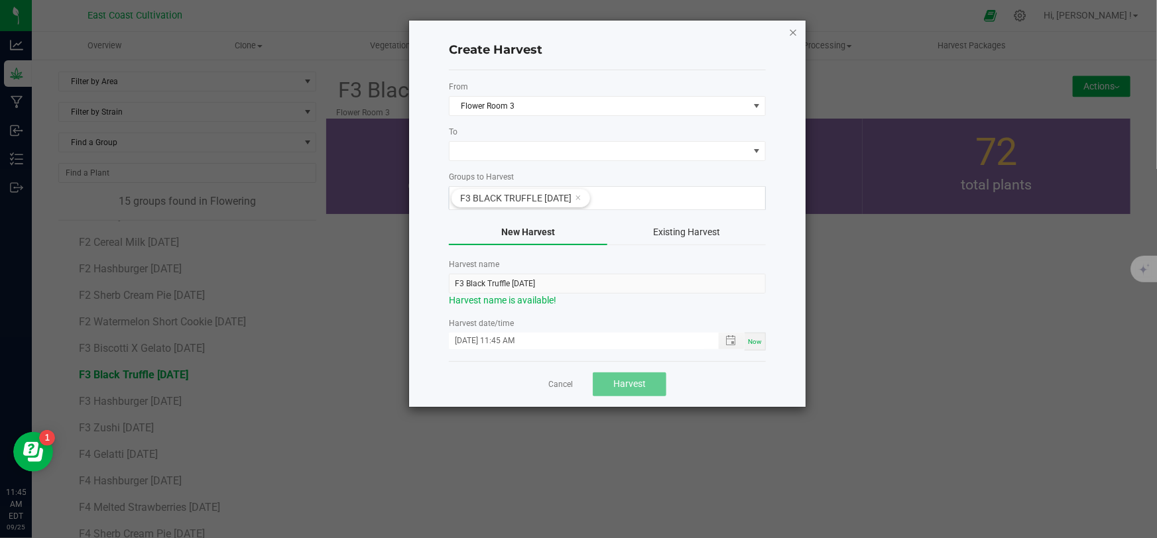
click at [793, 29] on icon "button" at bounding box center [792, 32] width 9 height 16
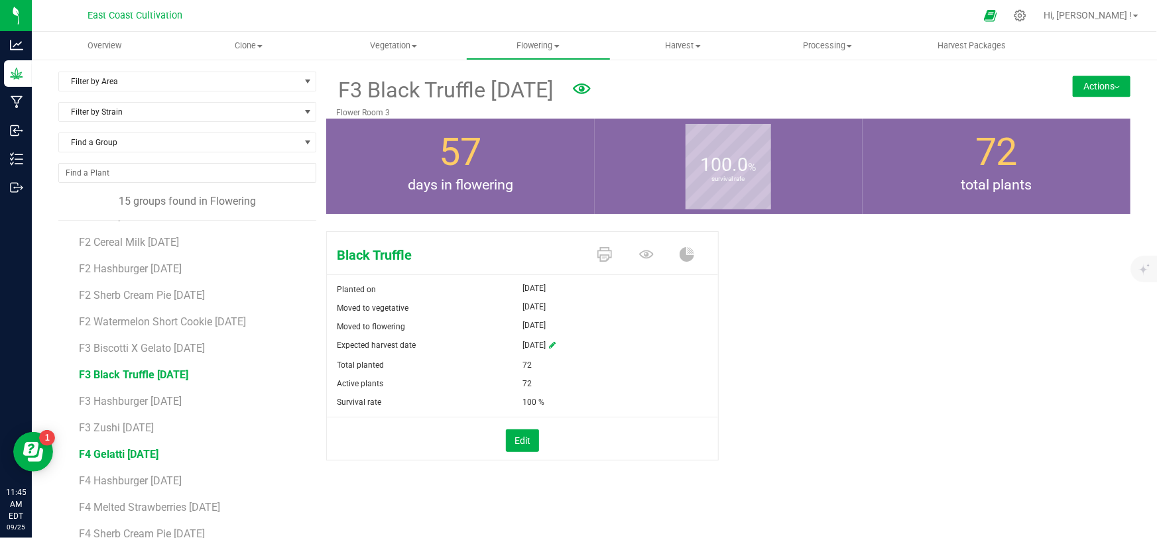
click at [122, 457] on span "F4 Gelatti [DATE]" at bounding box center [119, 454] width 80 height 13
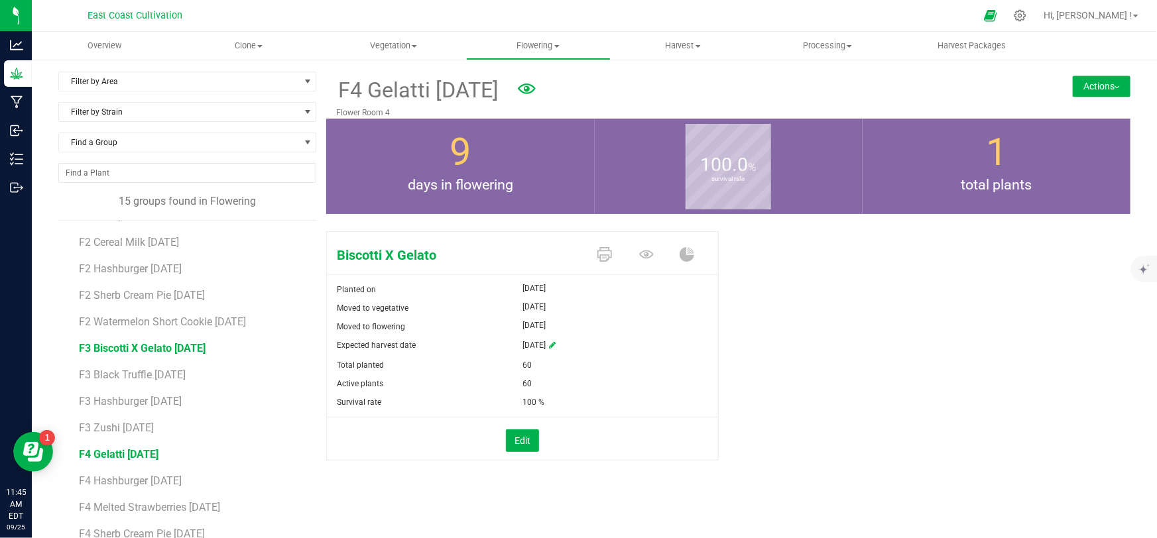
click at [139, 346] on span "F3 Biscotti X Gelato [DATE]" at bounding box center [142, 348] width 127 height 13
click at [1078, 78] on button "Actions" at bounding box center [1102, 86] width 58 height 21
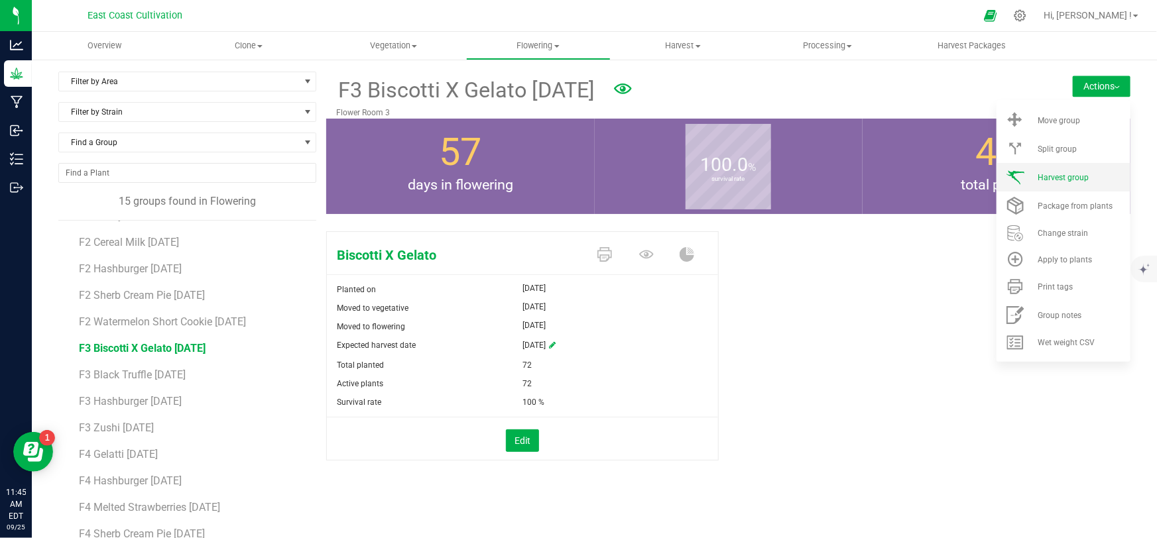
click at [1056, 177] on span "Harvest group" at bounding box center [1062, 177] width 51 height 9
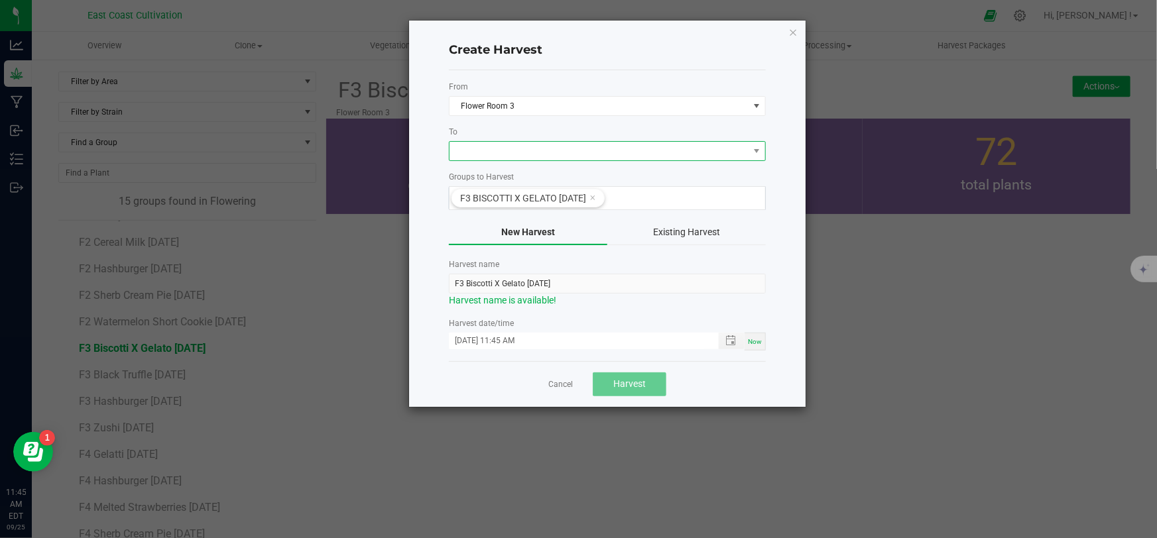
click at [475, 147] on span at bounding box center [598, 151] width 299 height 19
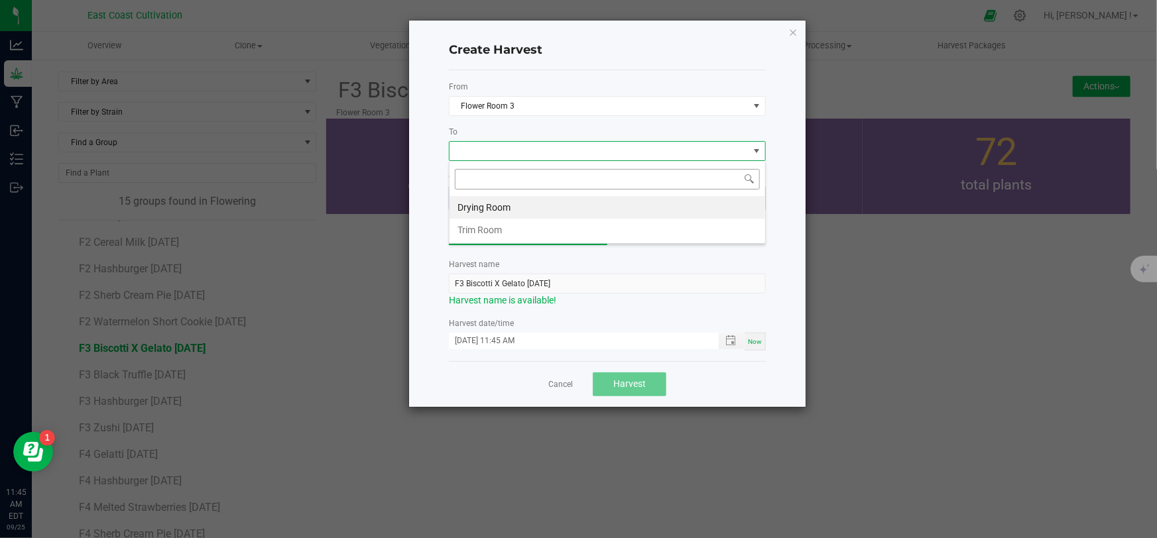
scroll to position [20, 317]
click at [484, 204] on li "Drying Room" at bounding box center [607, 207] width 316 height 23
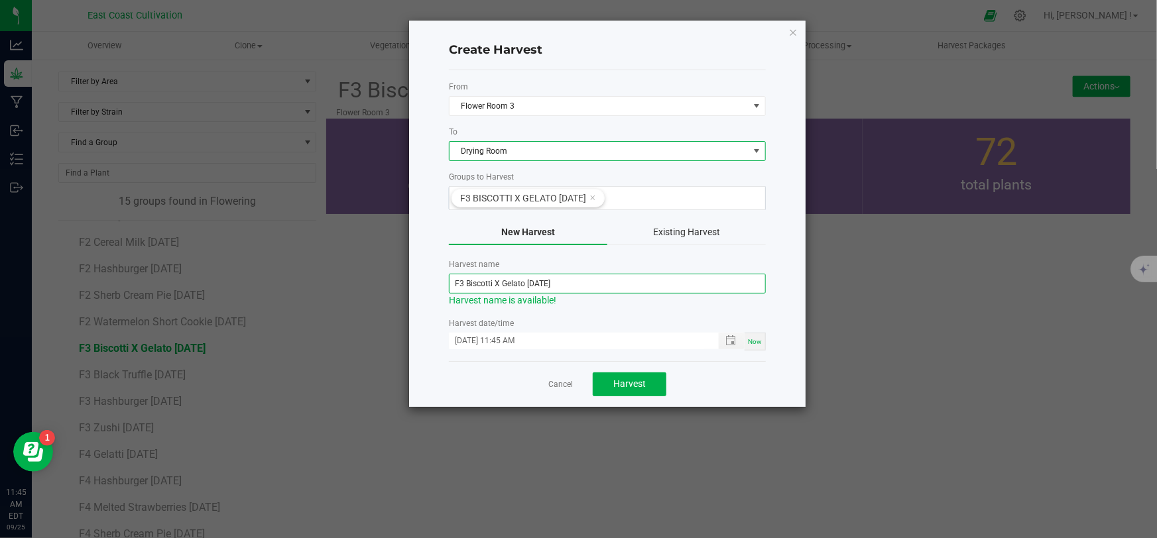
click at [542, 285] on input "F3 Biscotti X Gelato [DATE]" at bounding box center [607, 284] width 317 height 20
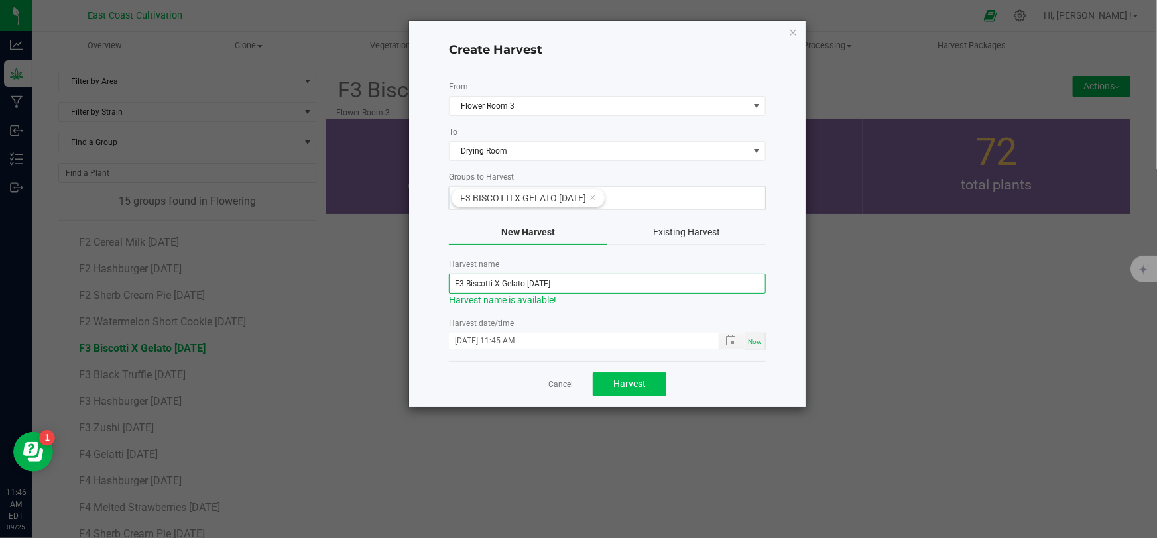
type input "F3 Biscotti X Gelato [DATE]"
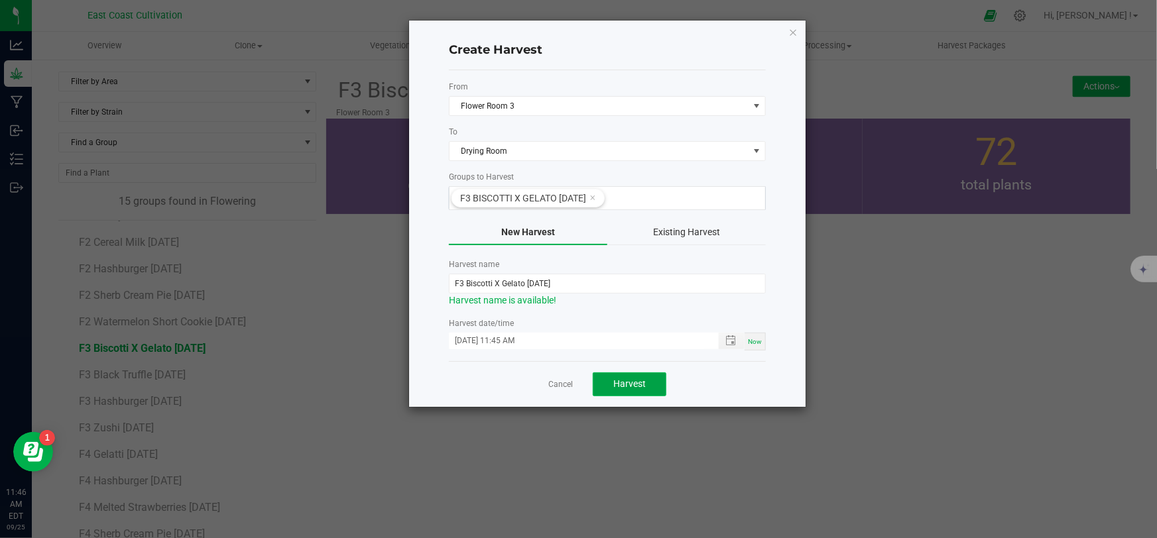
click at [619, 382] on span "Harvest" at bounding box center [629, 383] width 32 height 11
